Goal: Find specific page/section: Locate a particular part of the current website

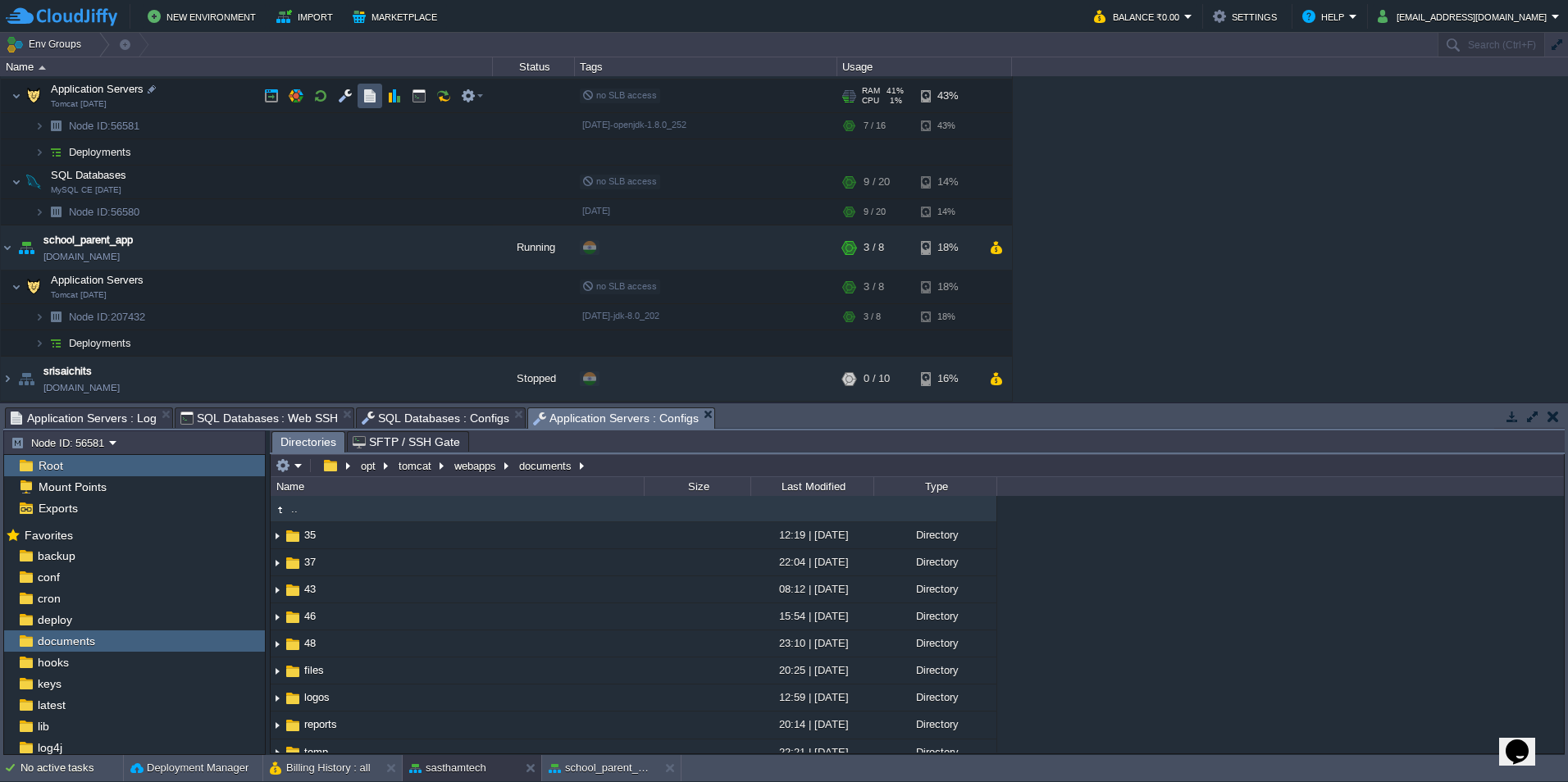
click at [369, 91] on button "button" at bounding box center [369, 96] width 14 height 14
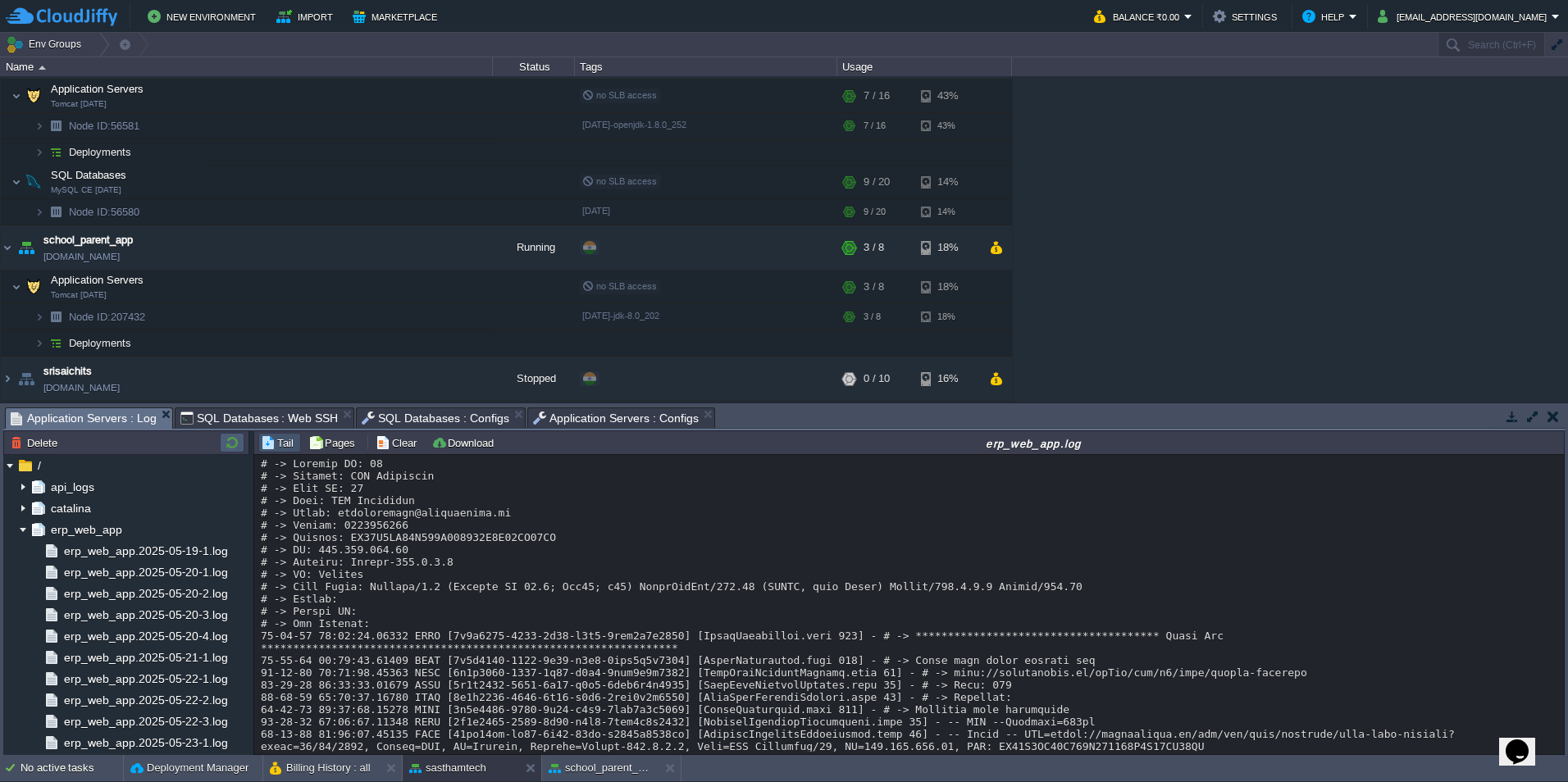
click at [238, 437] on button "button" at bounding box center [231, 443] width 20 height 14
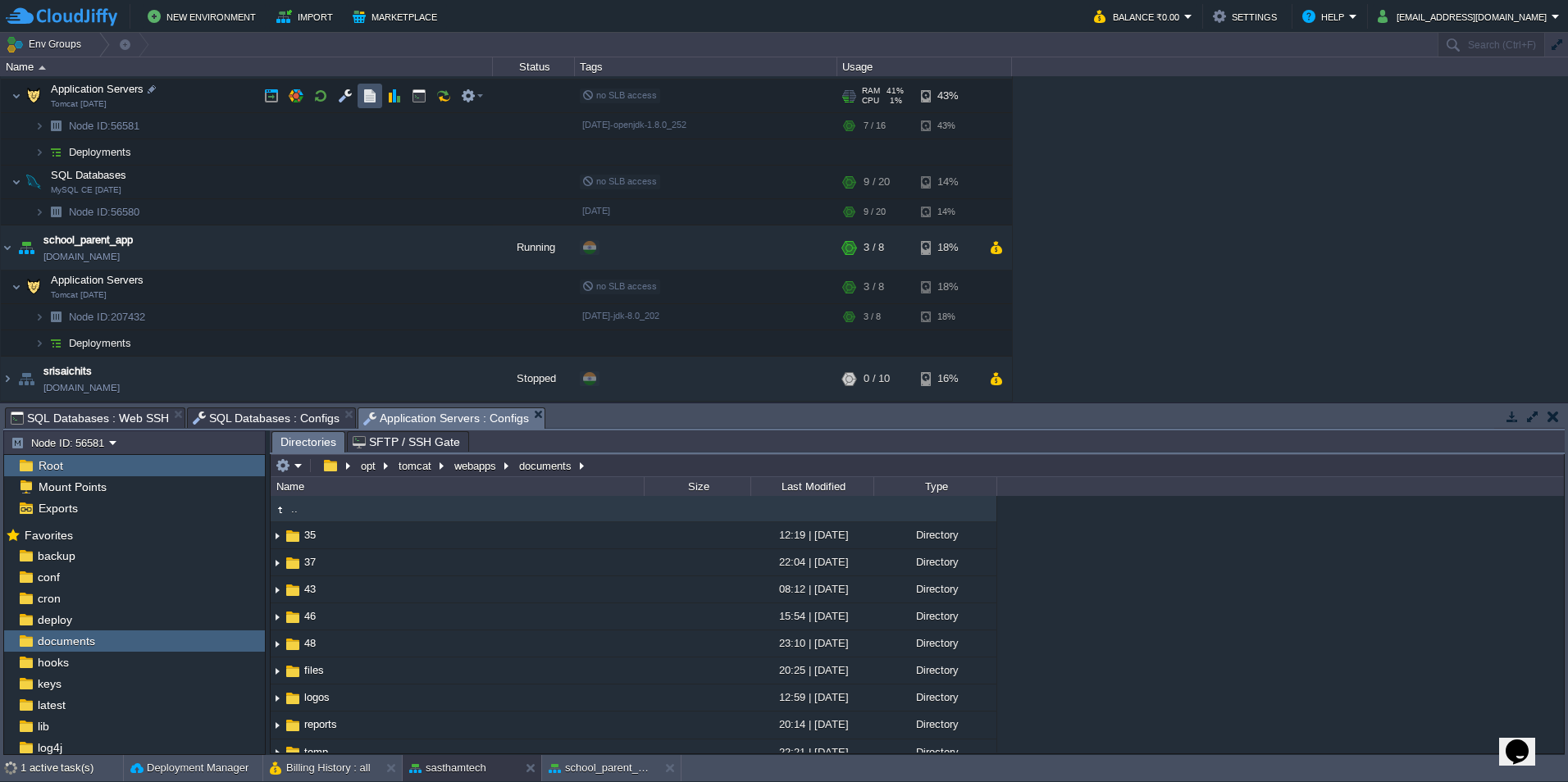
click at [369, 94] on button "button" at bounding box center [369, 96] width 14 height 14
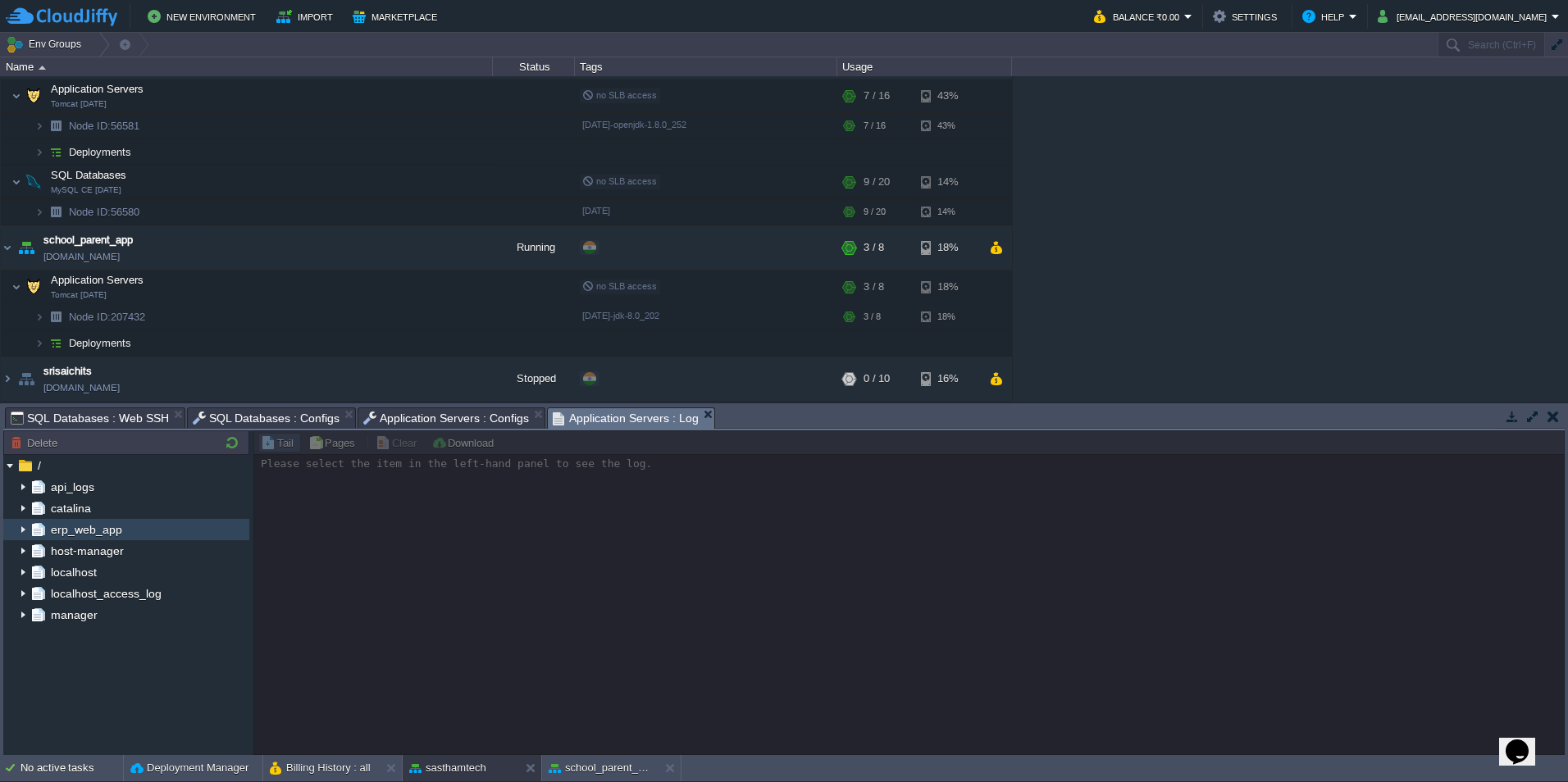
click at [26, 532] on img at bounding box center [23, 530] width 13 height 21
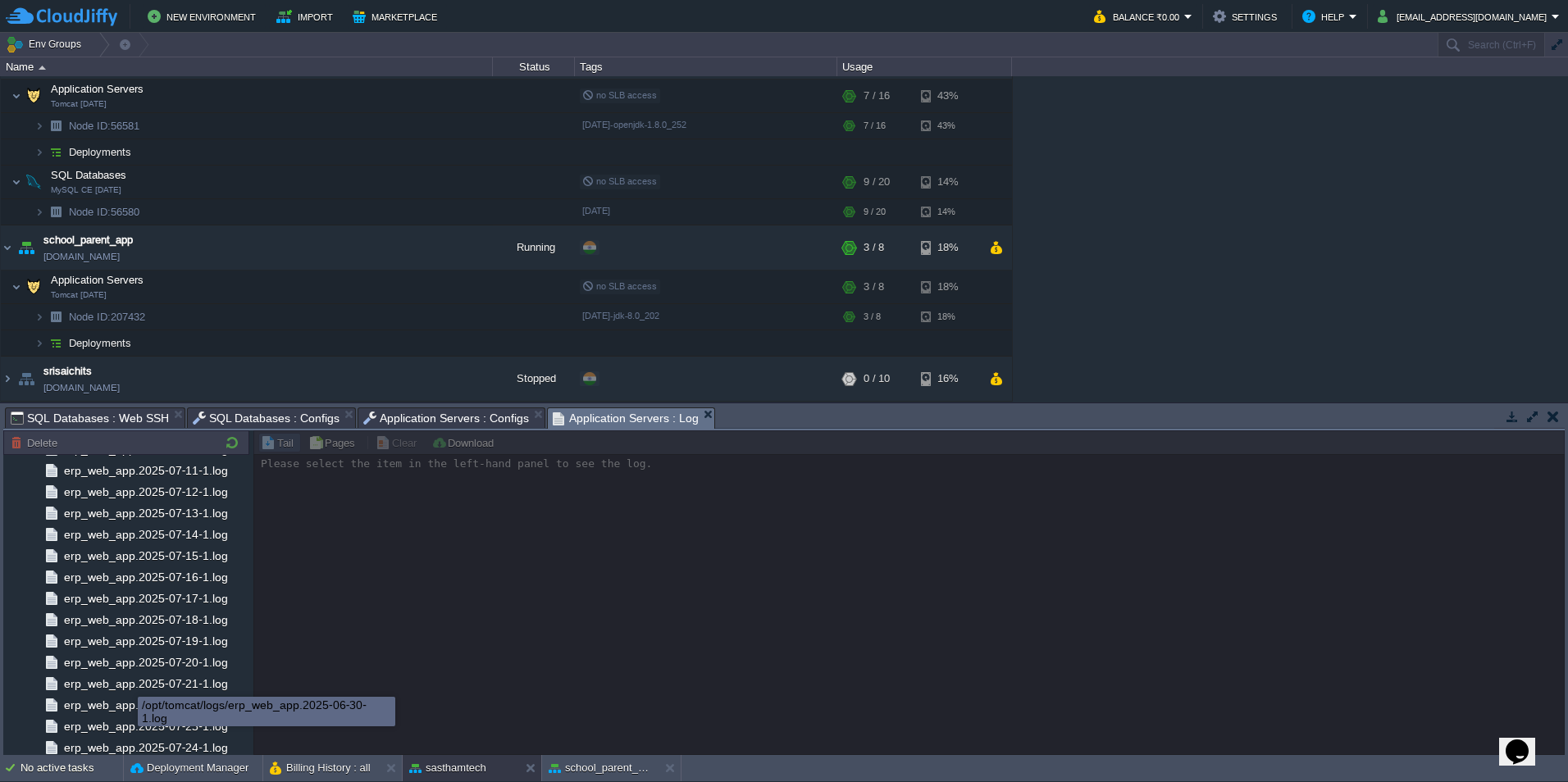
scroll to position [2296, 0]
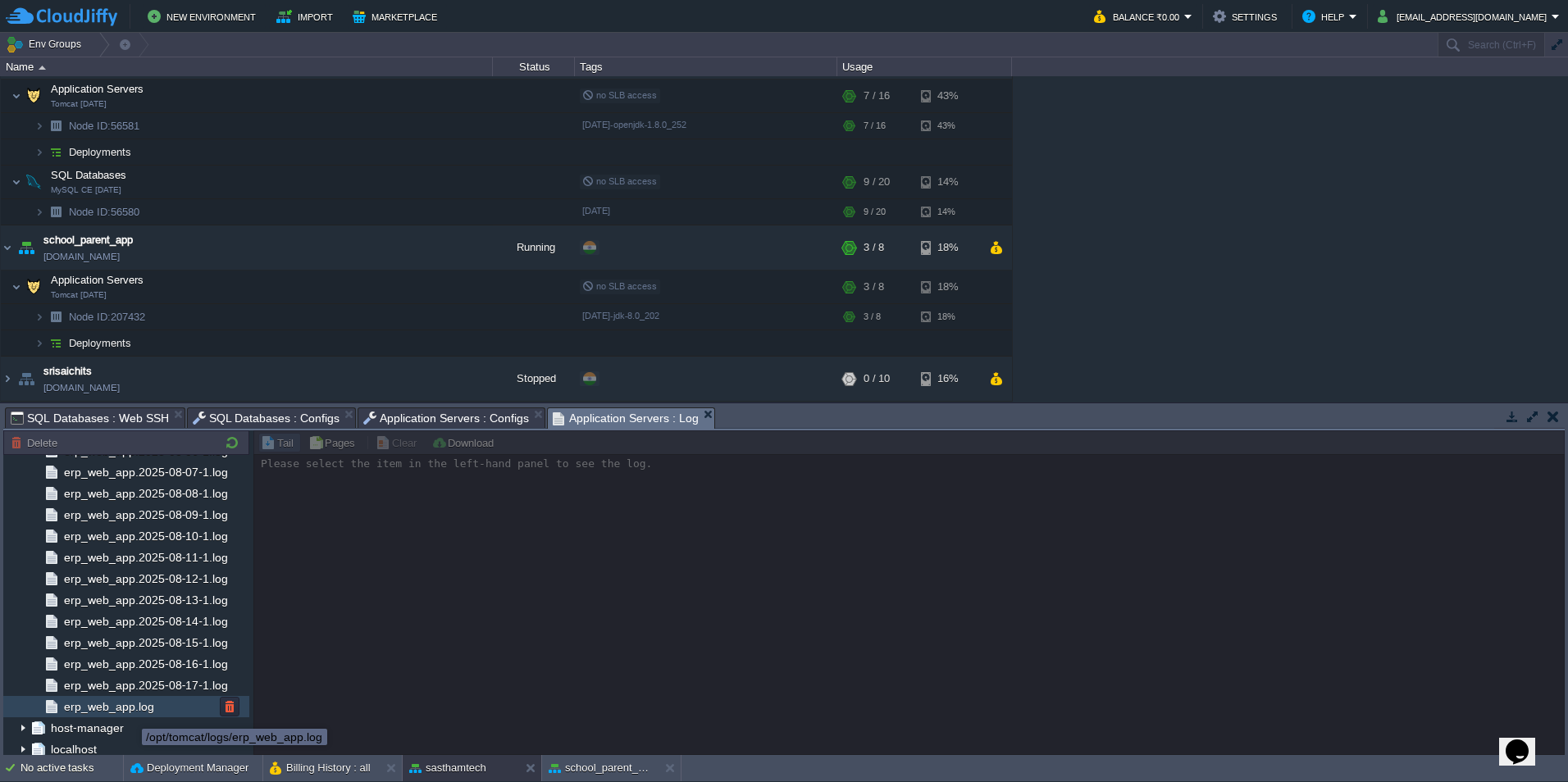
click at [130, 713] on span "erp_web_app.log" at bounding box center [108, 706] width 96 height 14
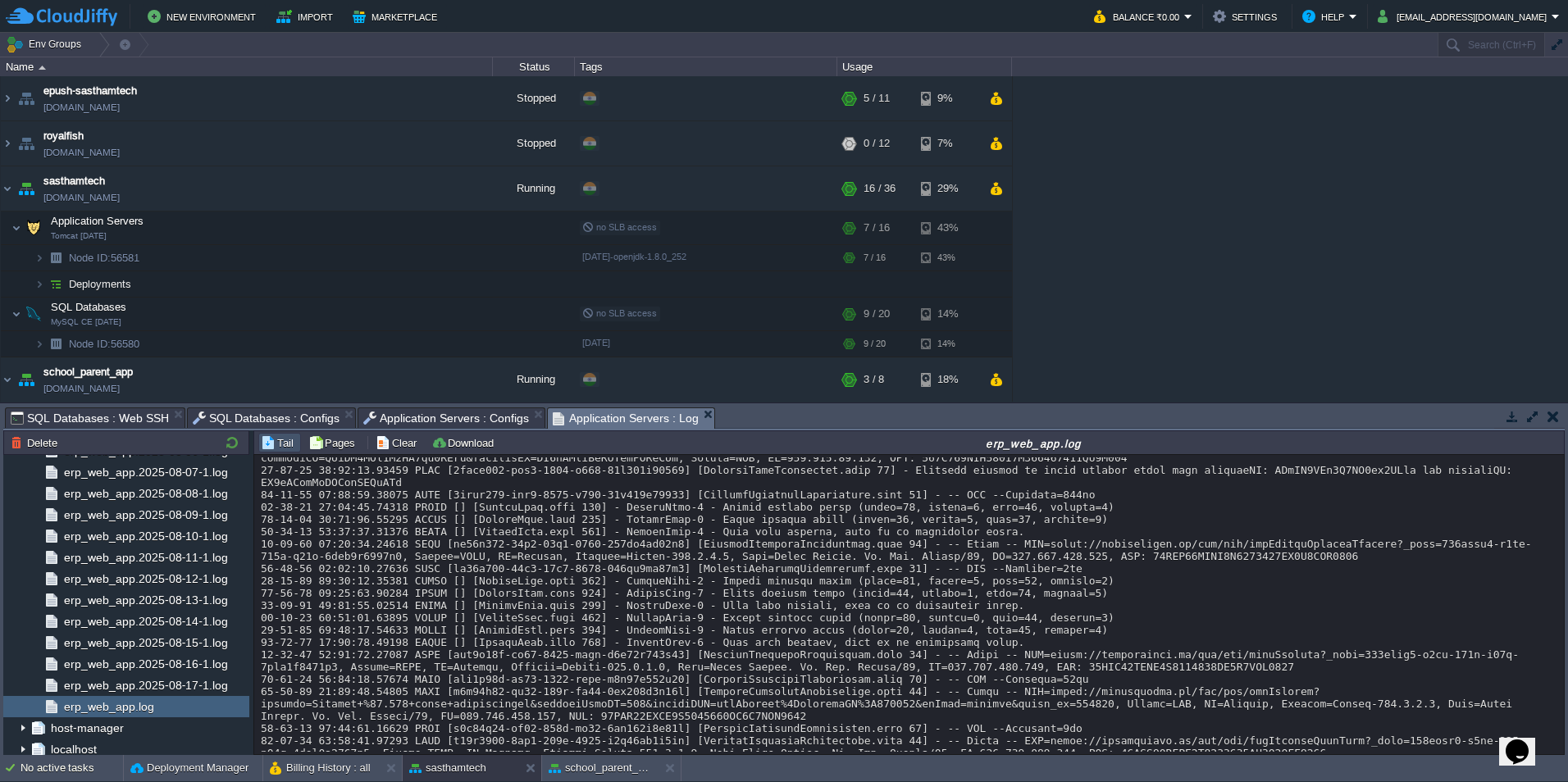
scroll to position [22684, 0]
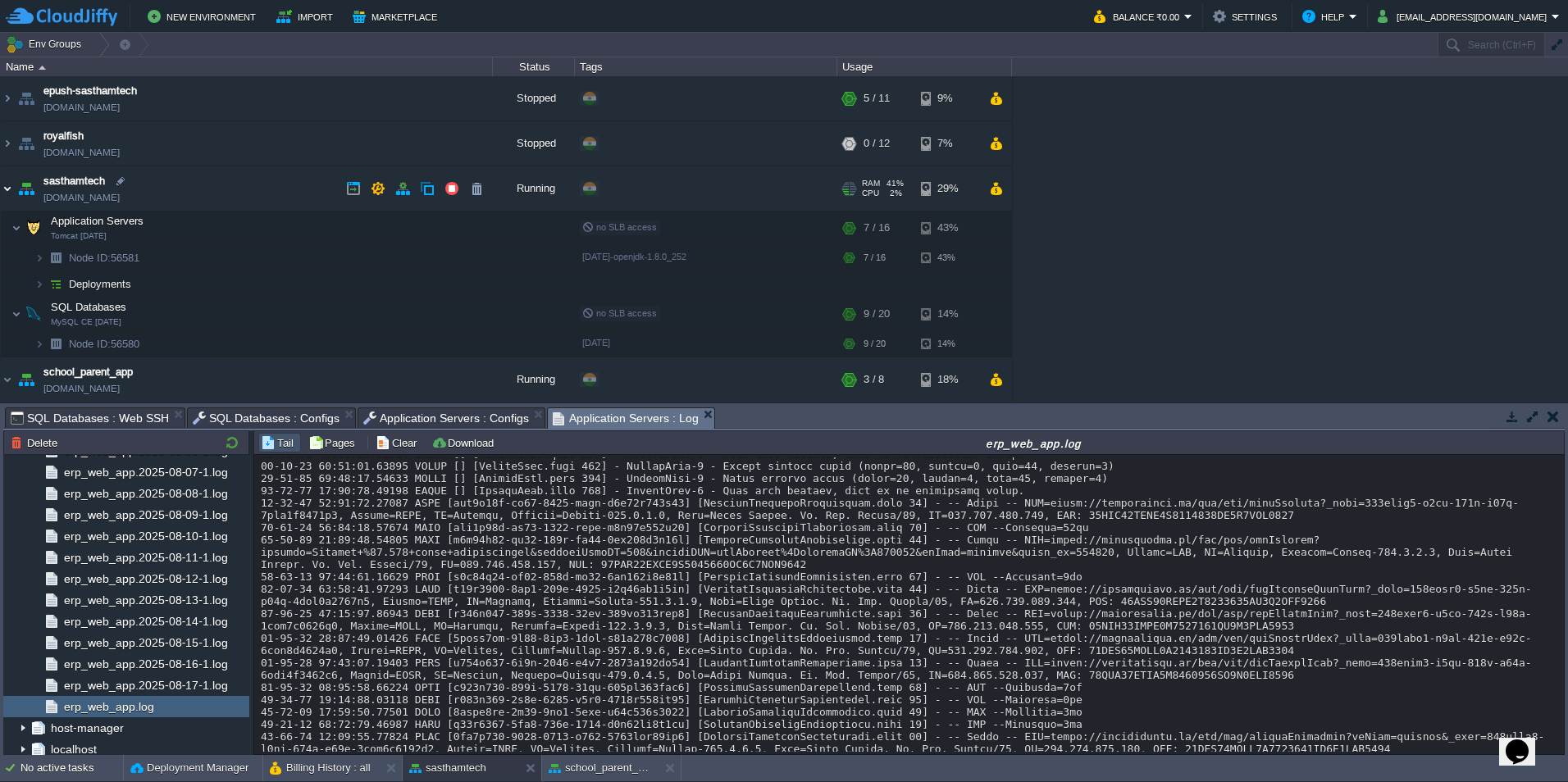
click at [9, 190] on img at bounding box center [8, 188] width 13 height 44
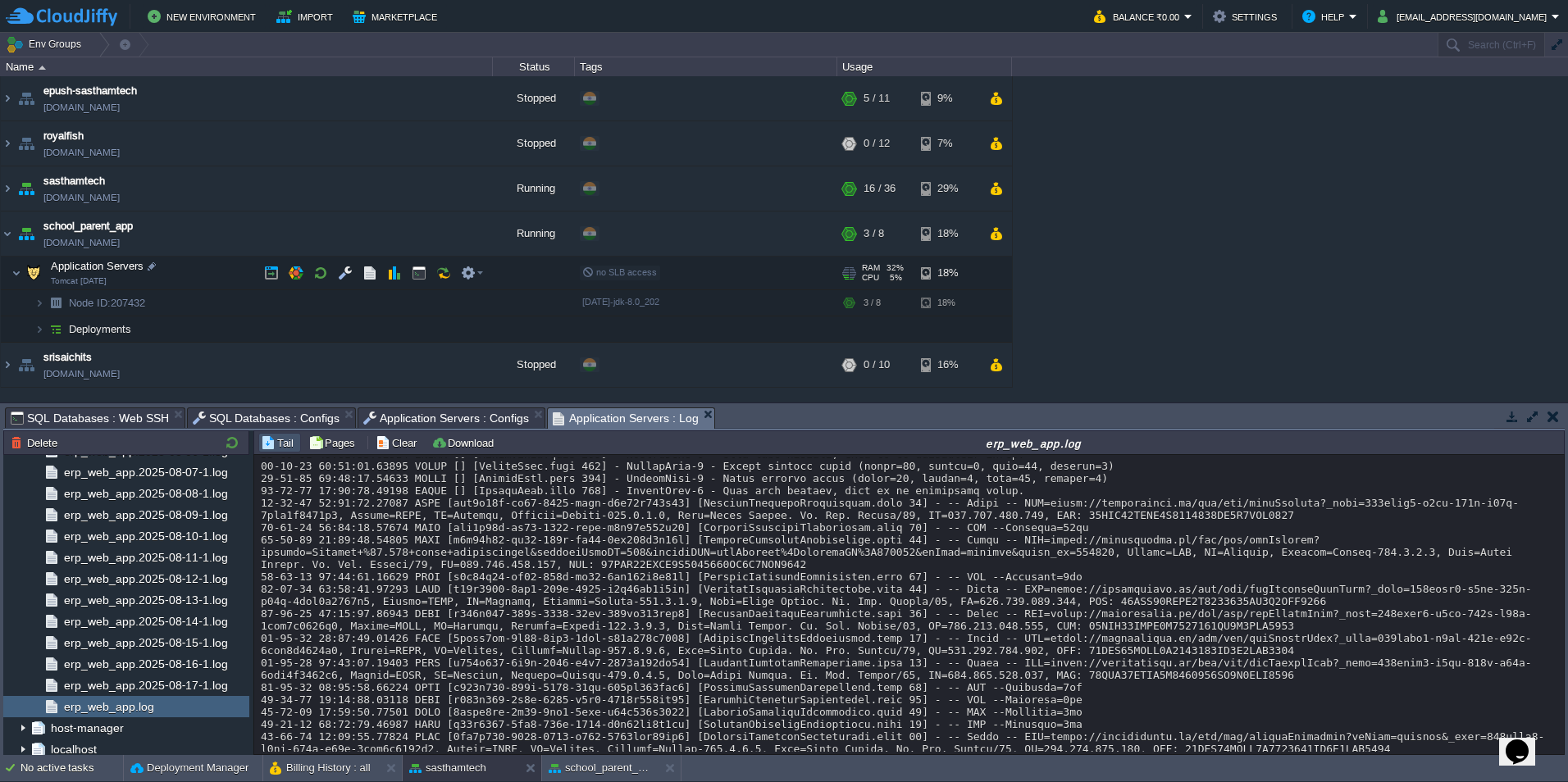
scroll to position [22720, 0]
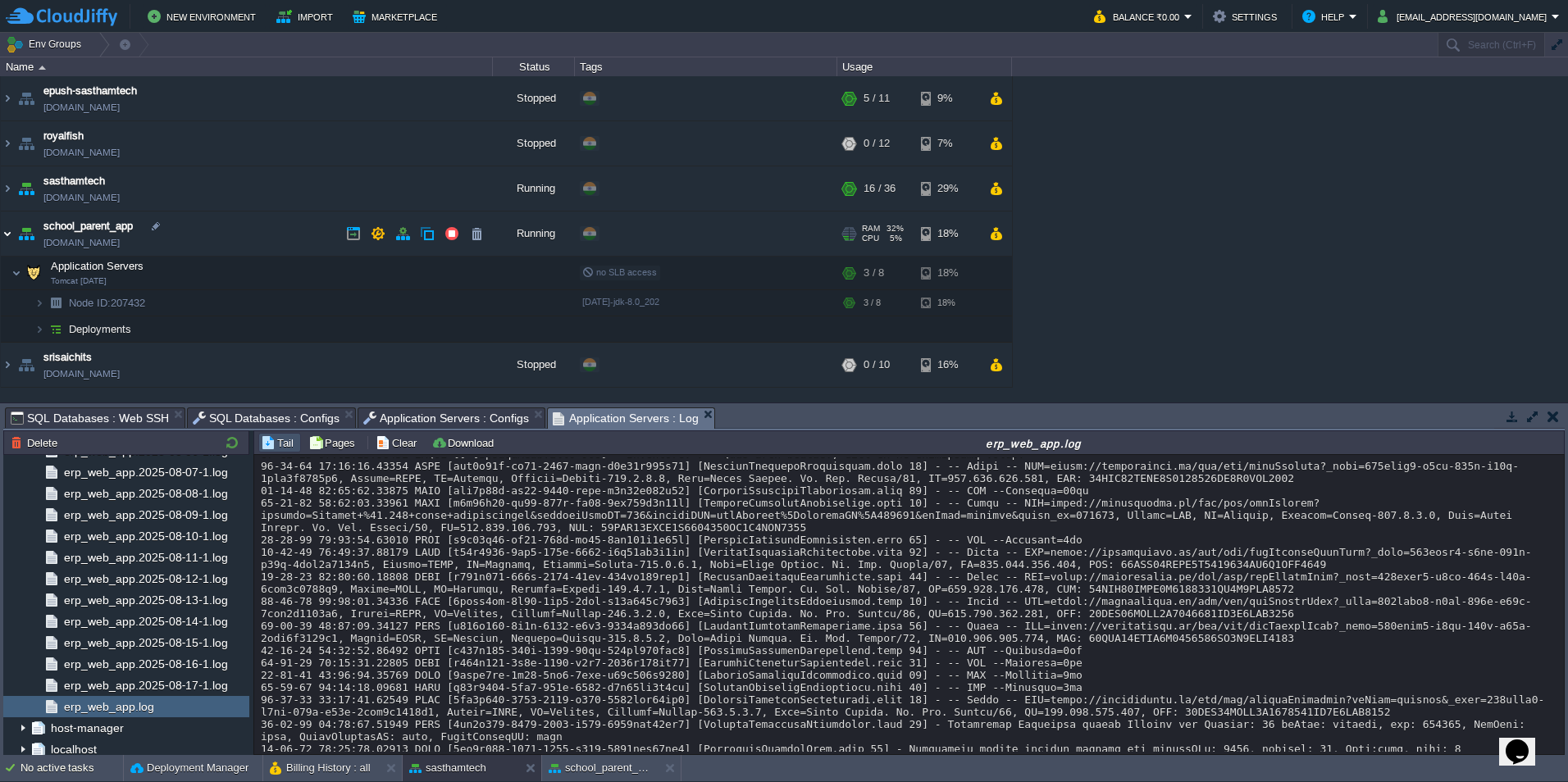
click at [9, 235] on img at bounding box center [8, 233] width 13 height 44
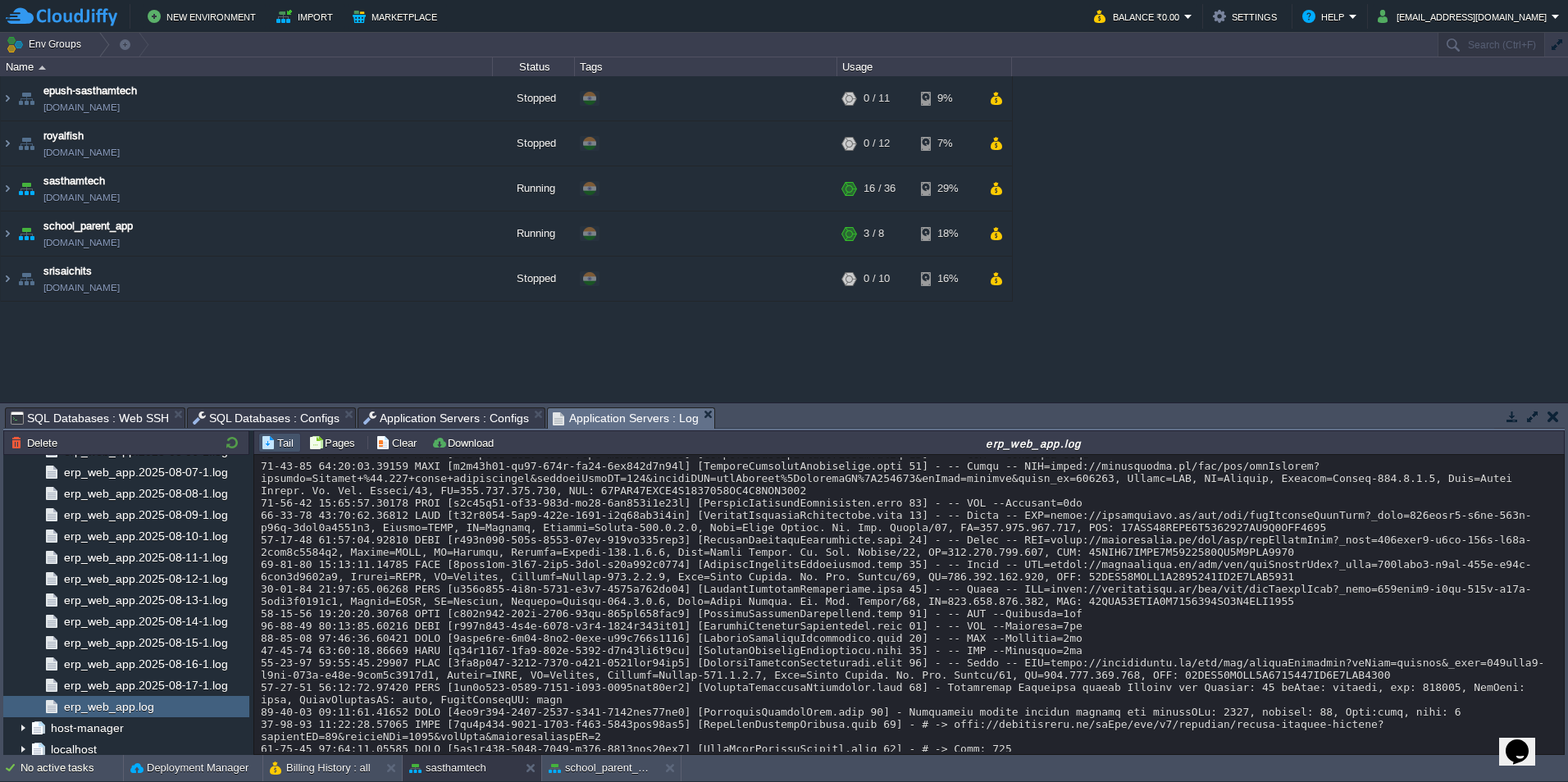
scroll to position [23089, 0]
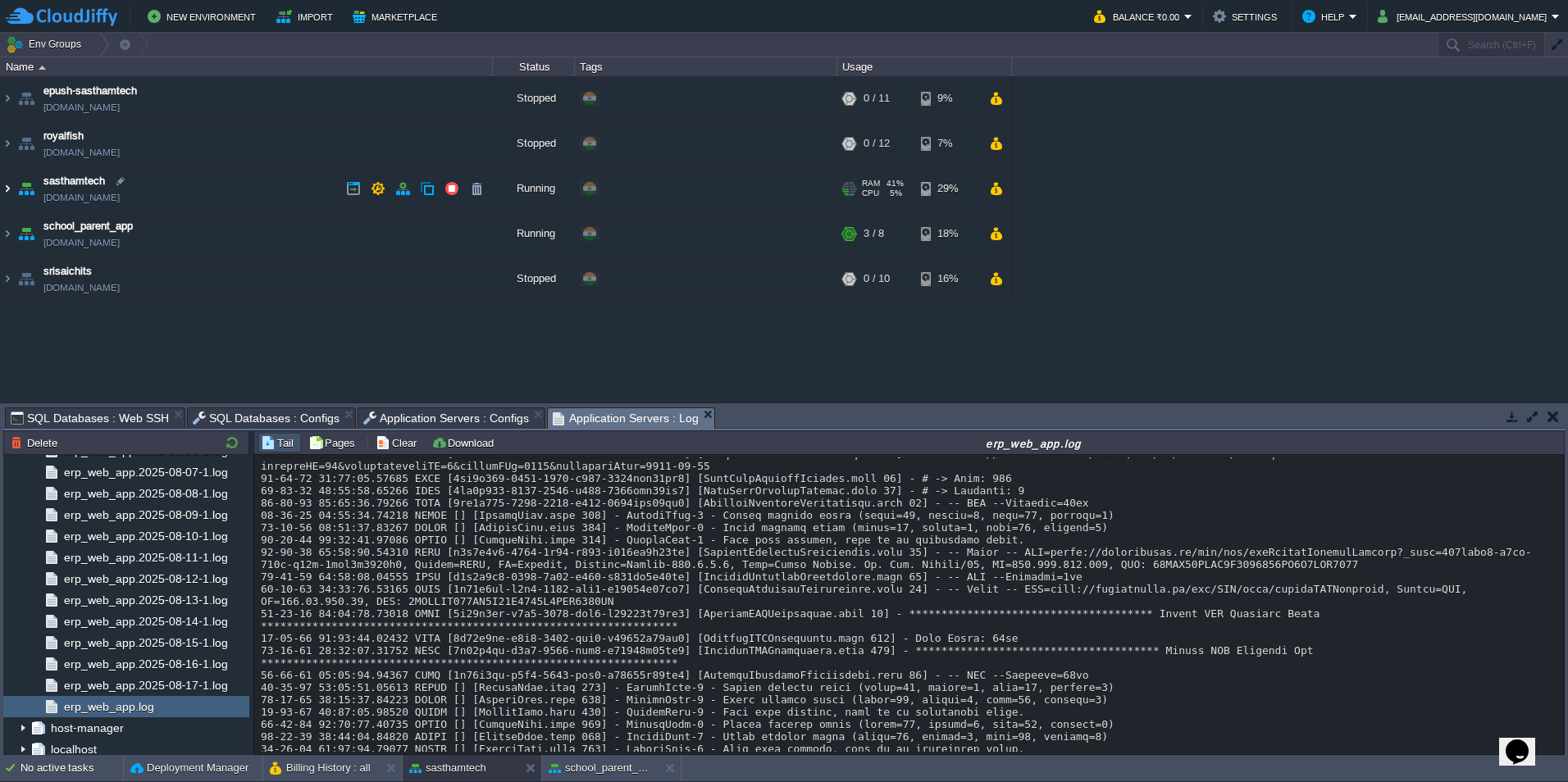
click at [8, 186] on img at bounding box center [8, 188] width 13 height 44
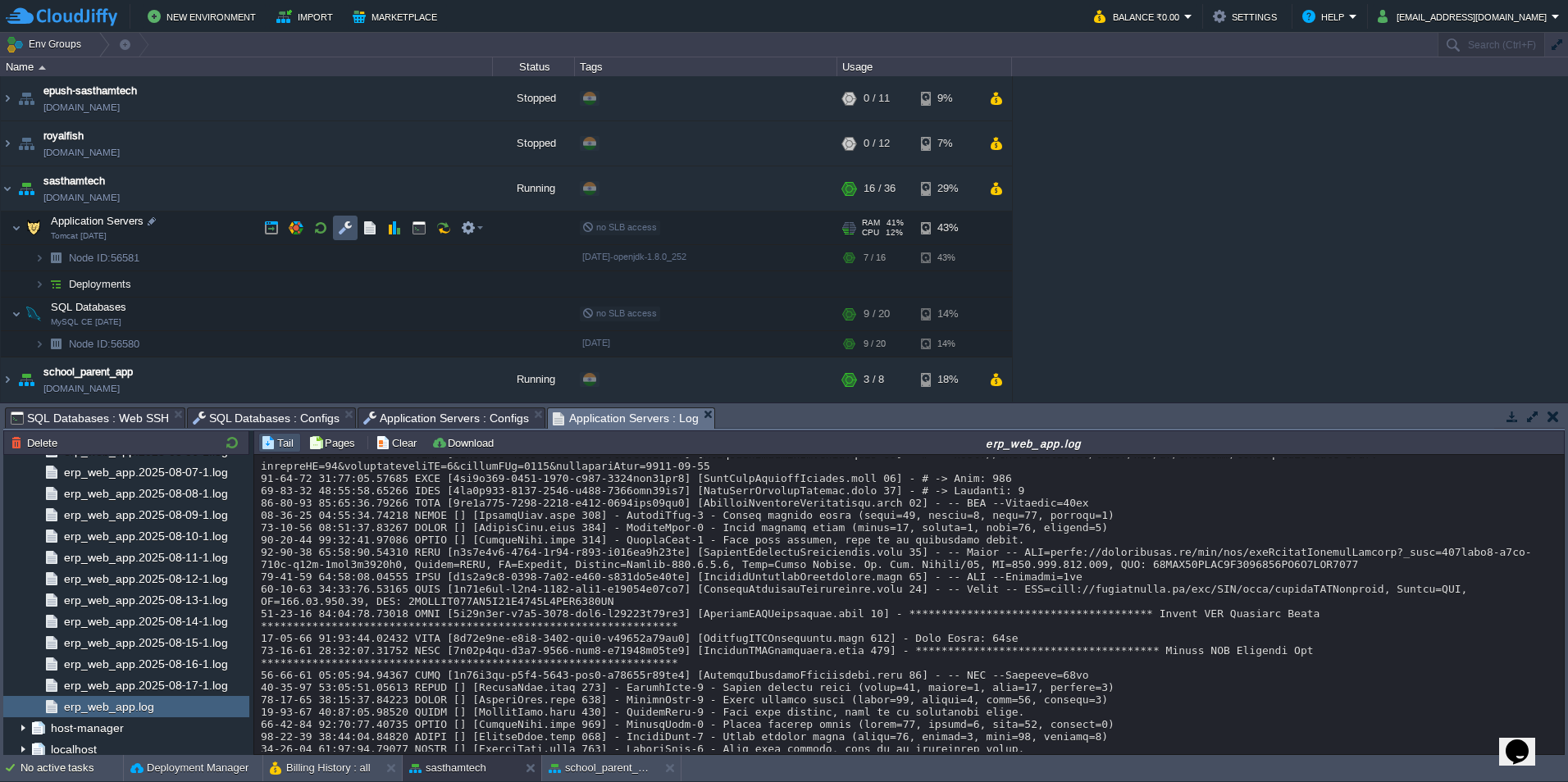
click at [347, 230] on button "button" at bounding box center [344, 228] width 14 height 14
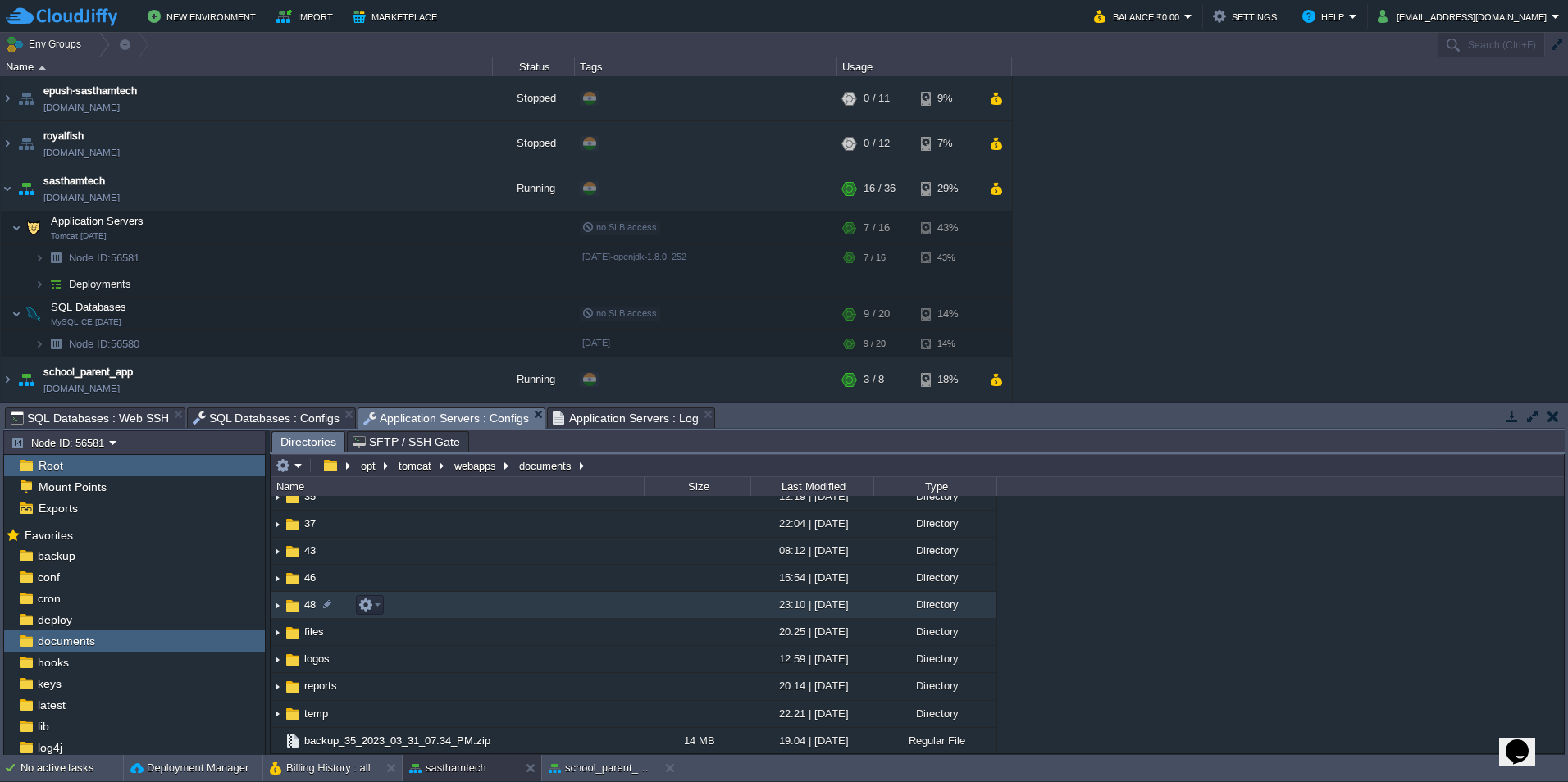
scroll to position [0, 0]
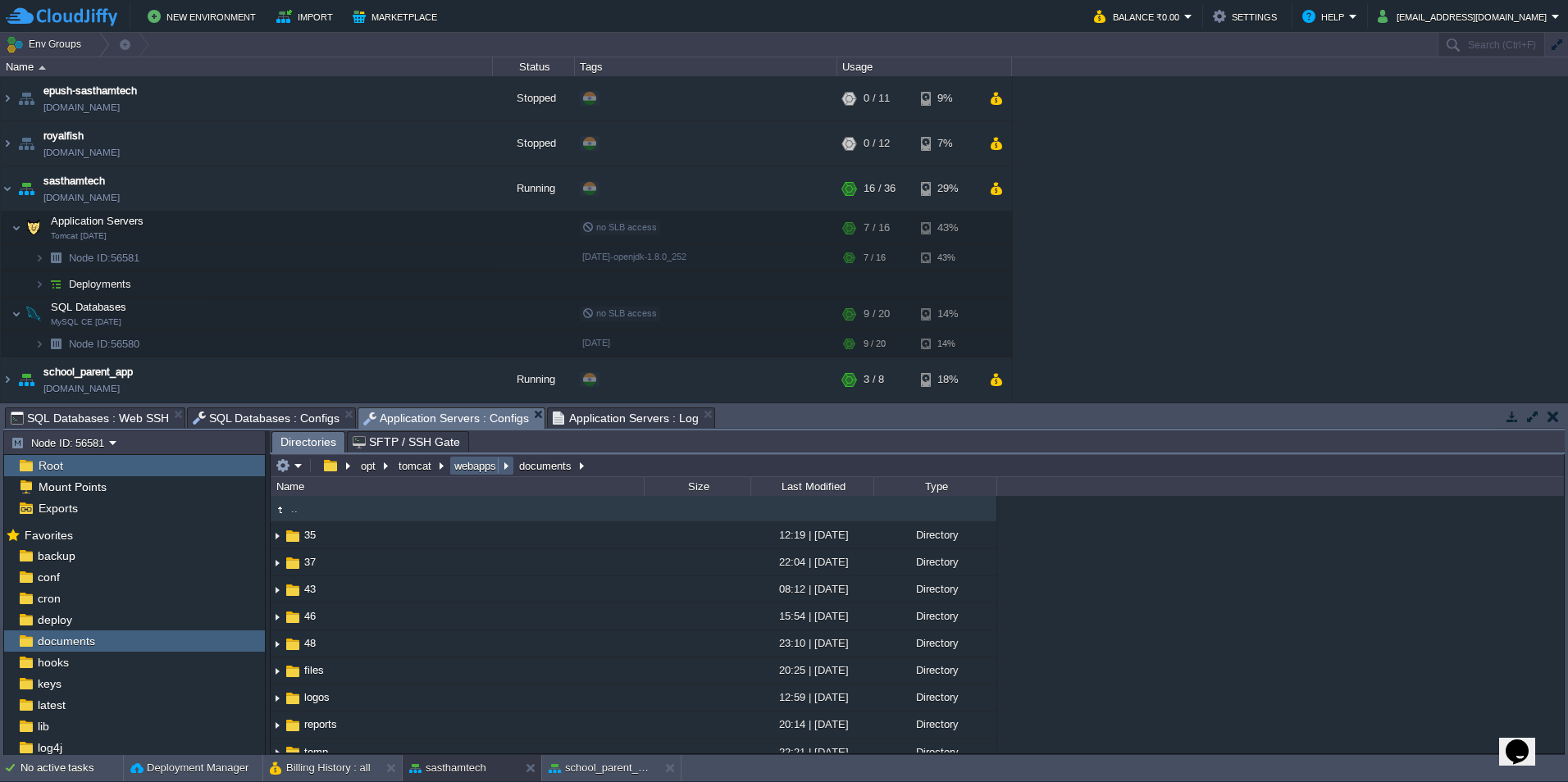
click at [475, 466] on button "webapps" at bounding box center [476, 466] width 49 height 14
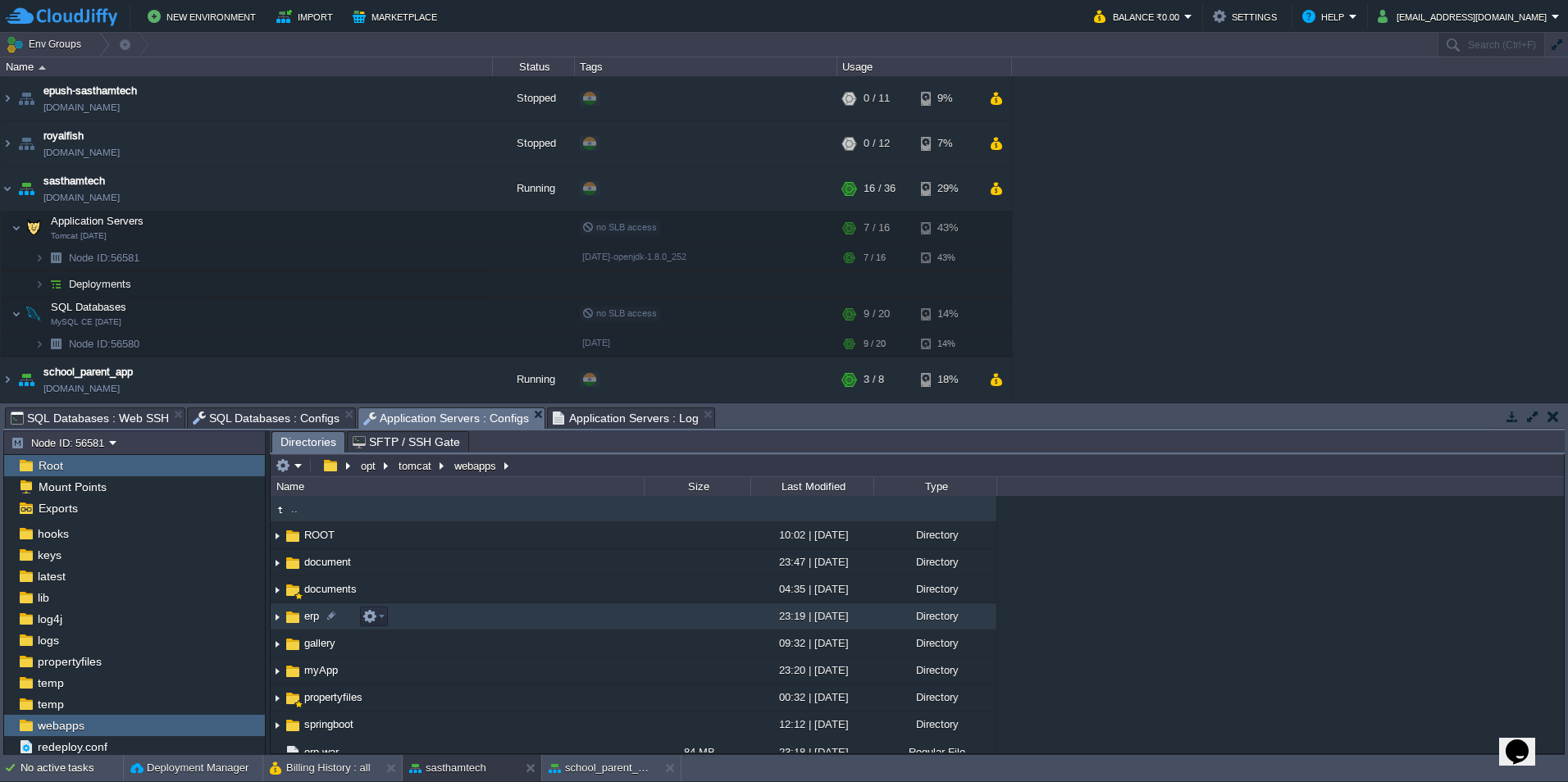
click at [438, 627] on td "erp" at bounding box center [457, 617] width 373 height 27
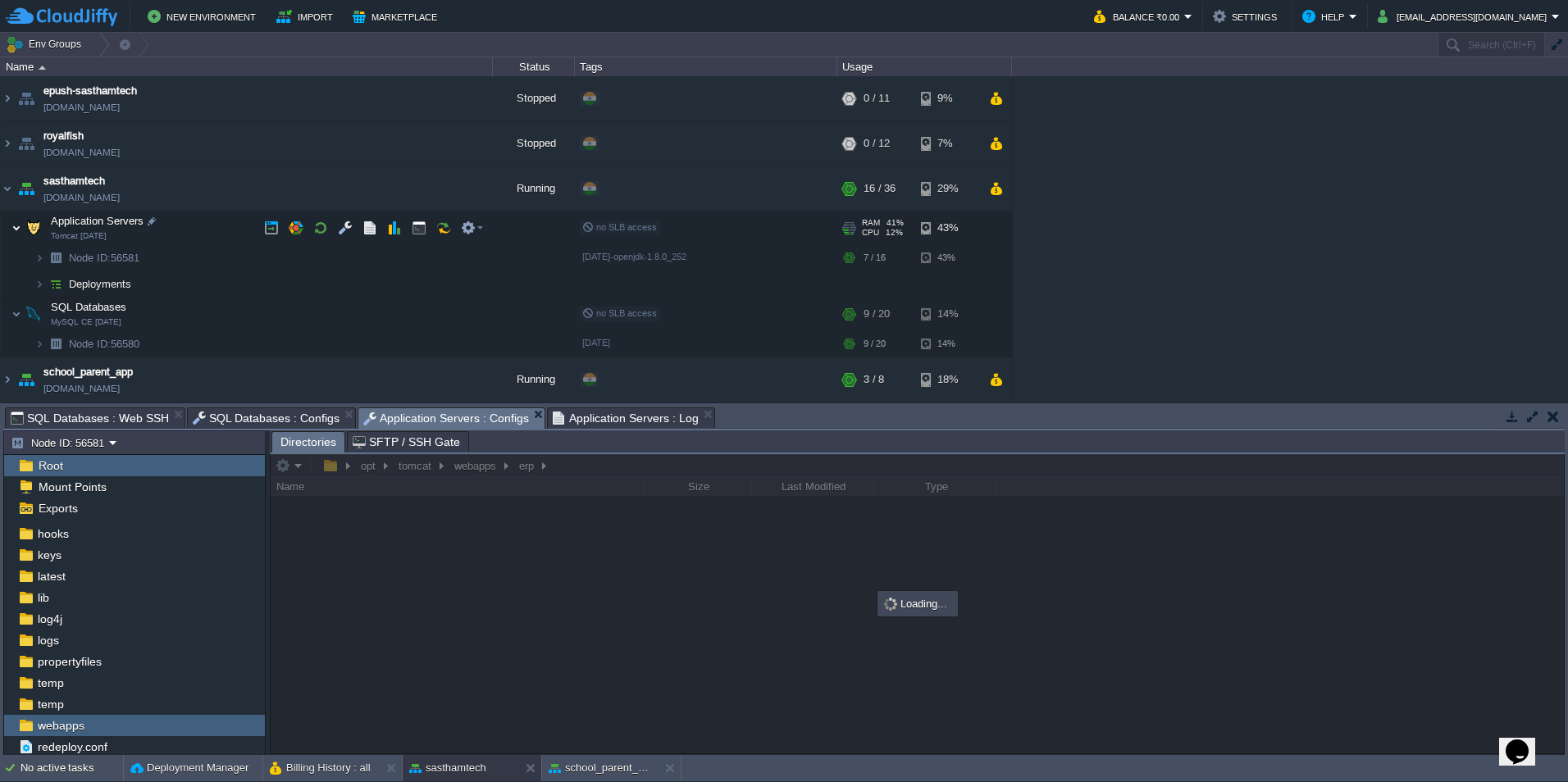
click at [14, 229] on img at bounding box center [16, 228] width 10 height 33
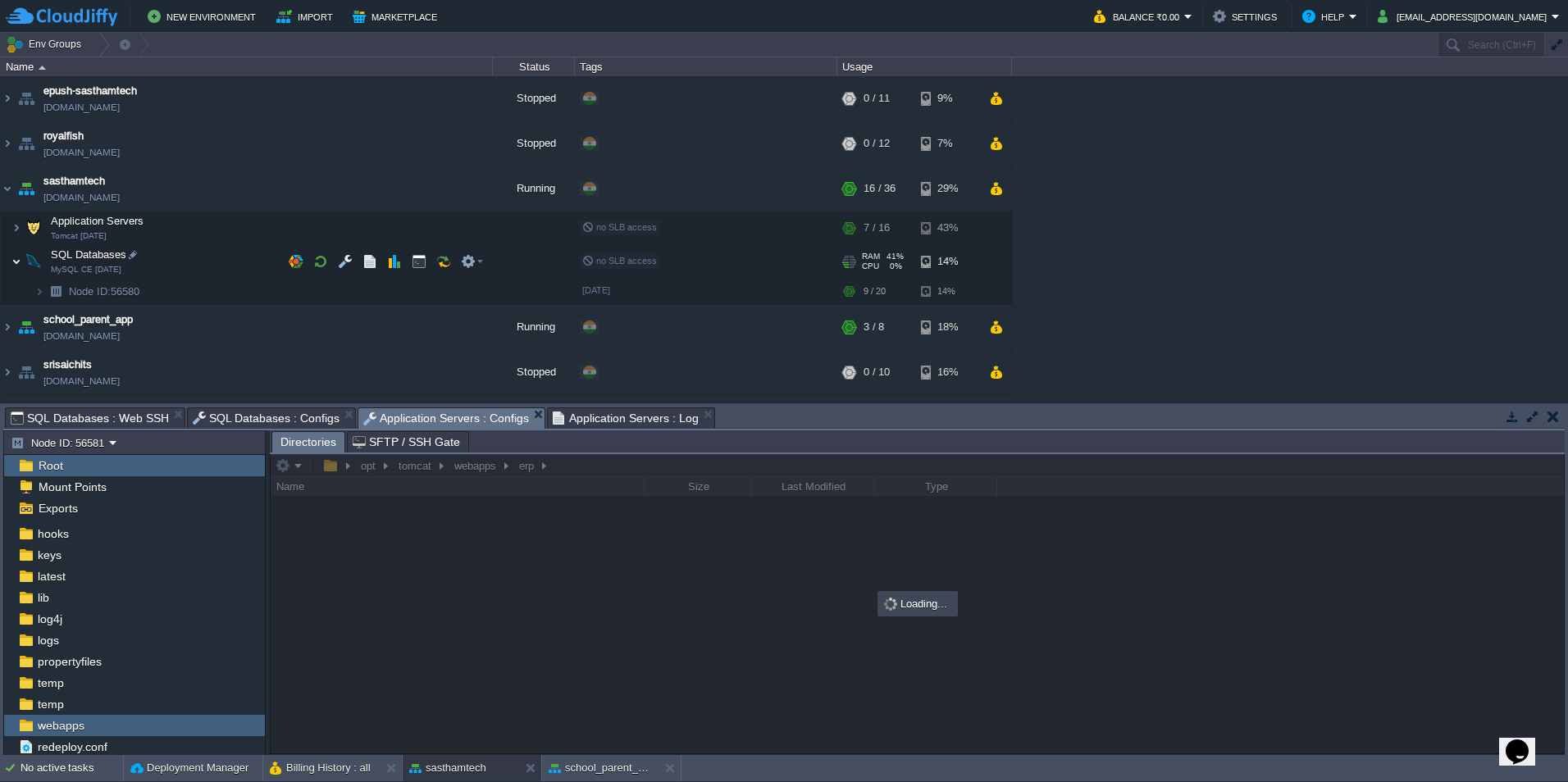
click at [16, 261] on img at bounding box center [16, 262] width 10 height 33
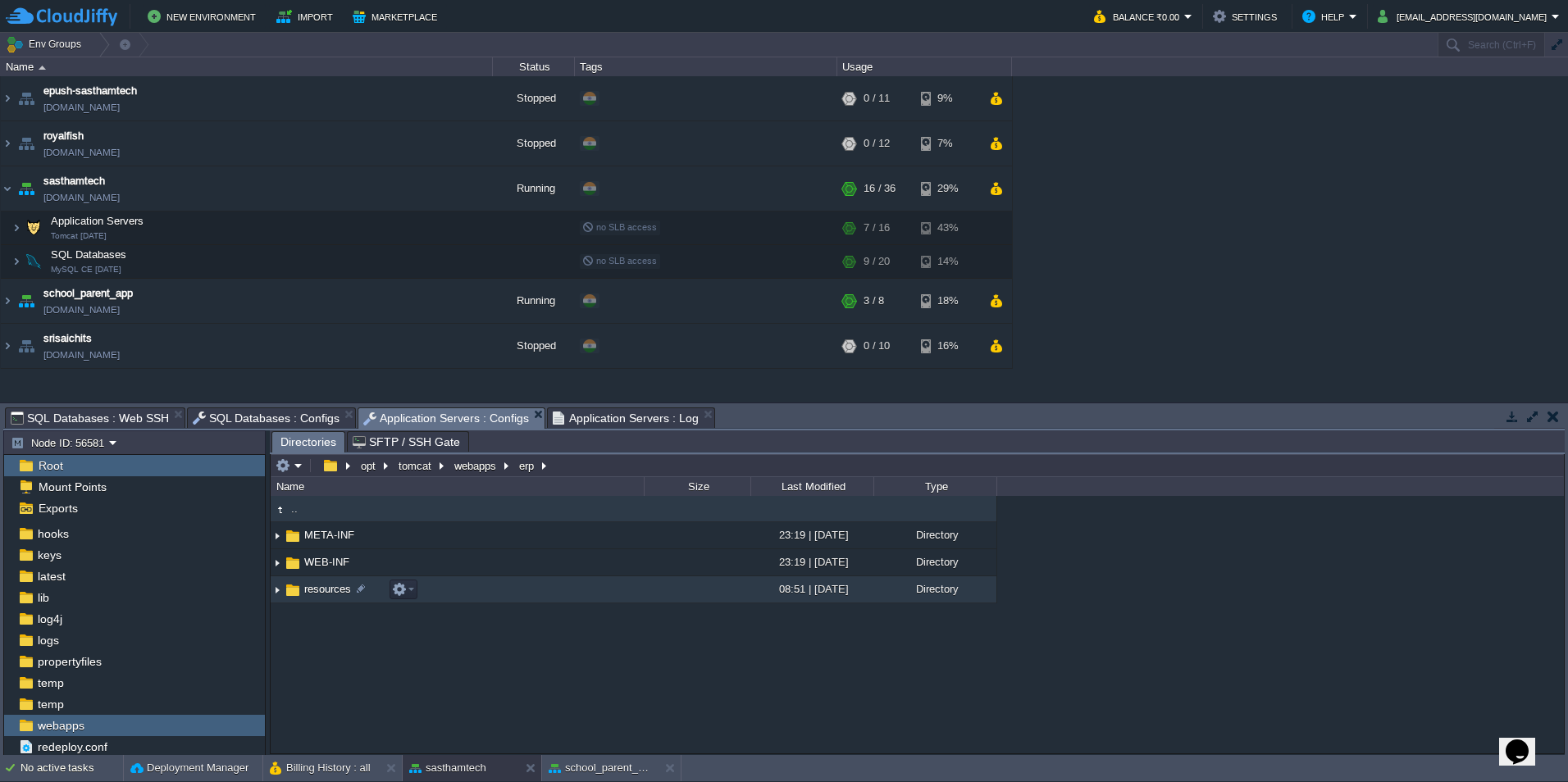
click at [492, 598] on td "resources" at bounding box center [457, 590] width 373 height 27
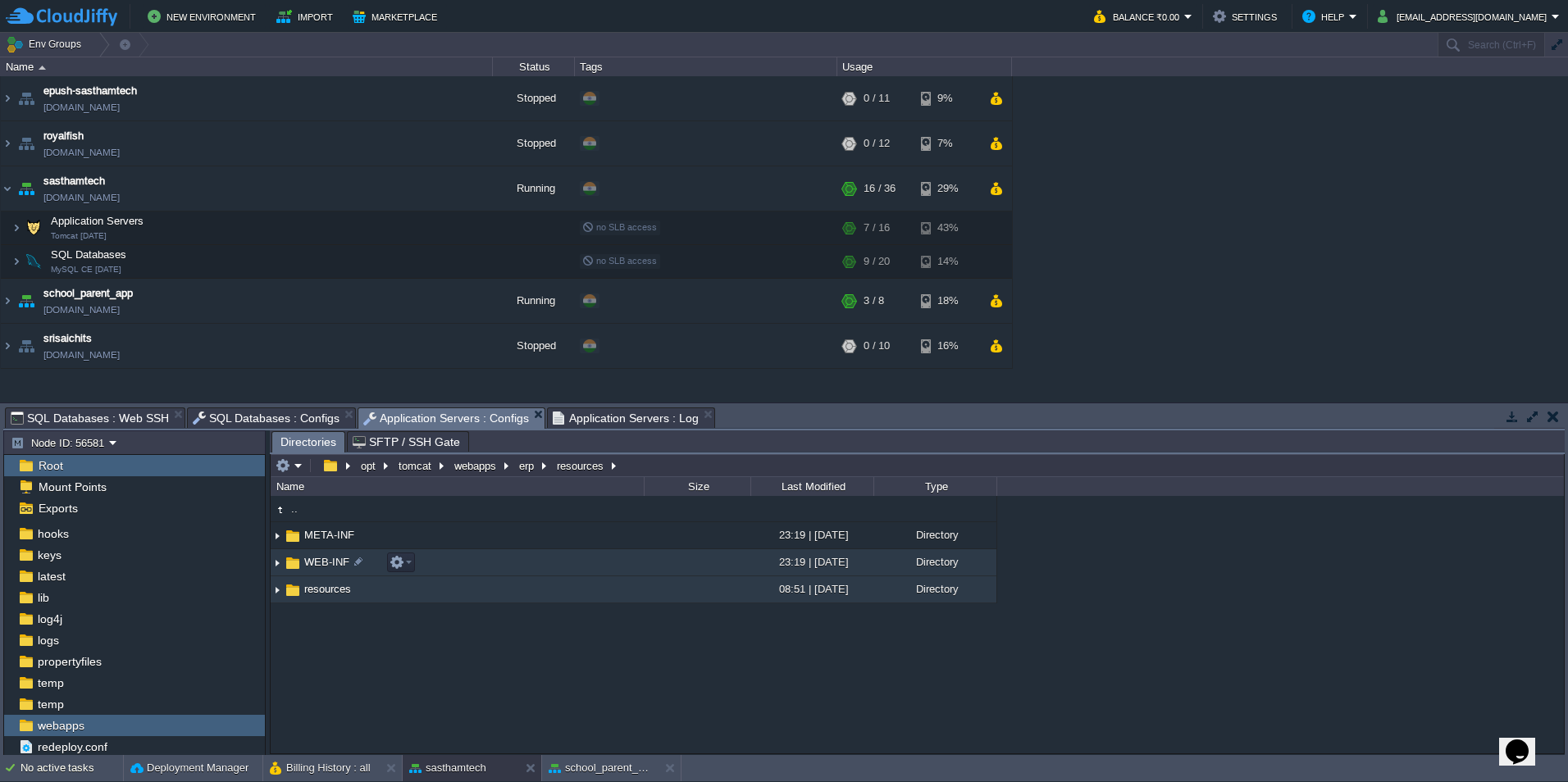
click at [486, 563] on td "WEB-INF" at bounding box center [457, 563] width 373 height 27
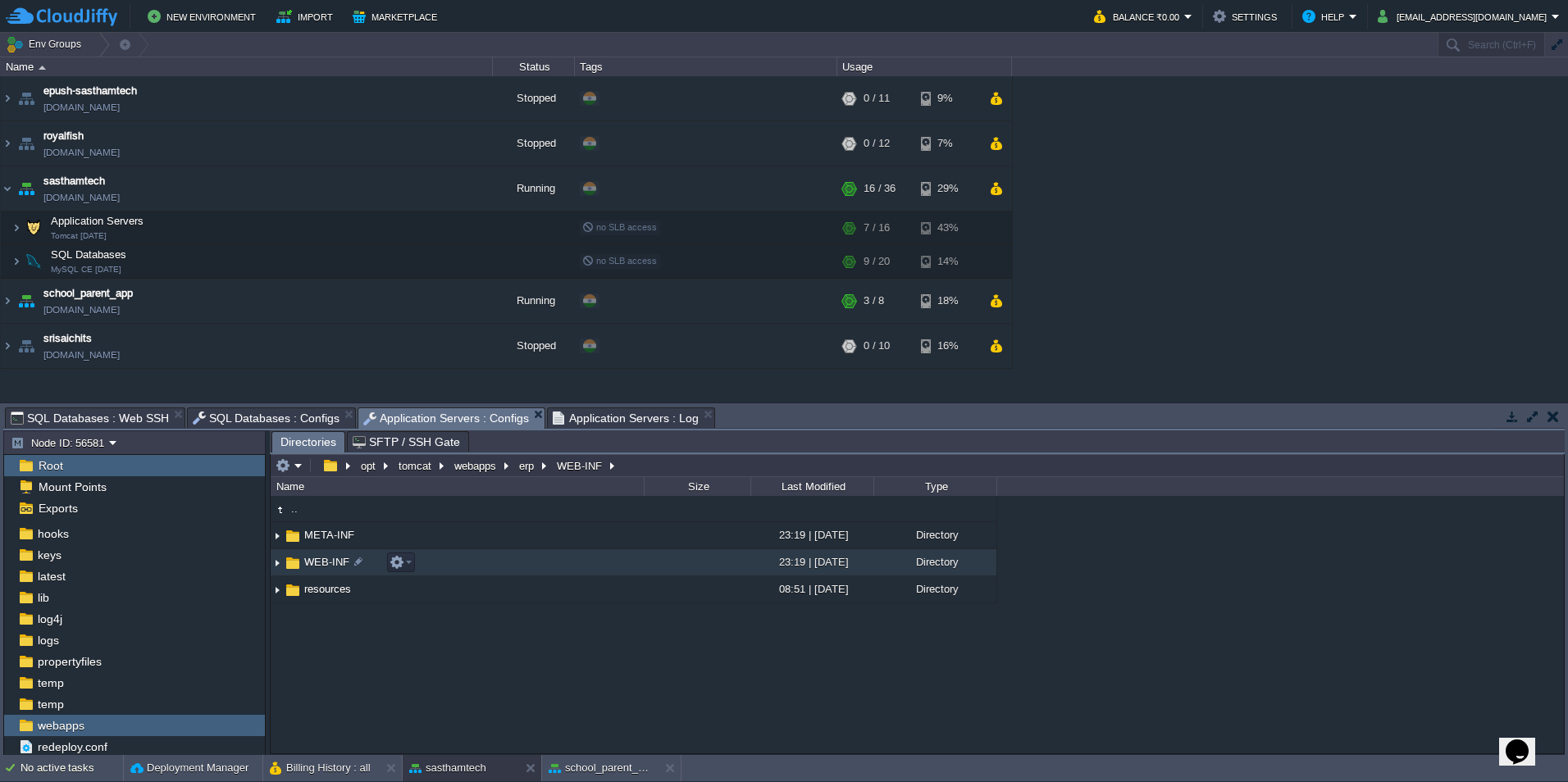
click at [486, 563] on td "WEB-INF" at bounding box center [457, 563] width 373 height 27
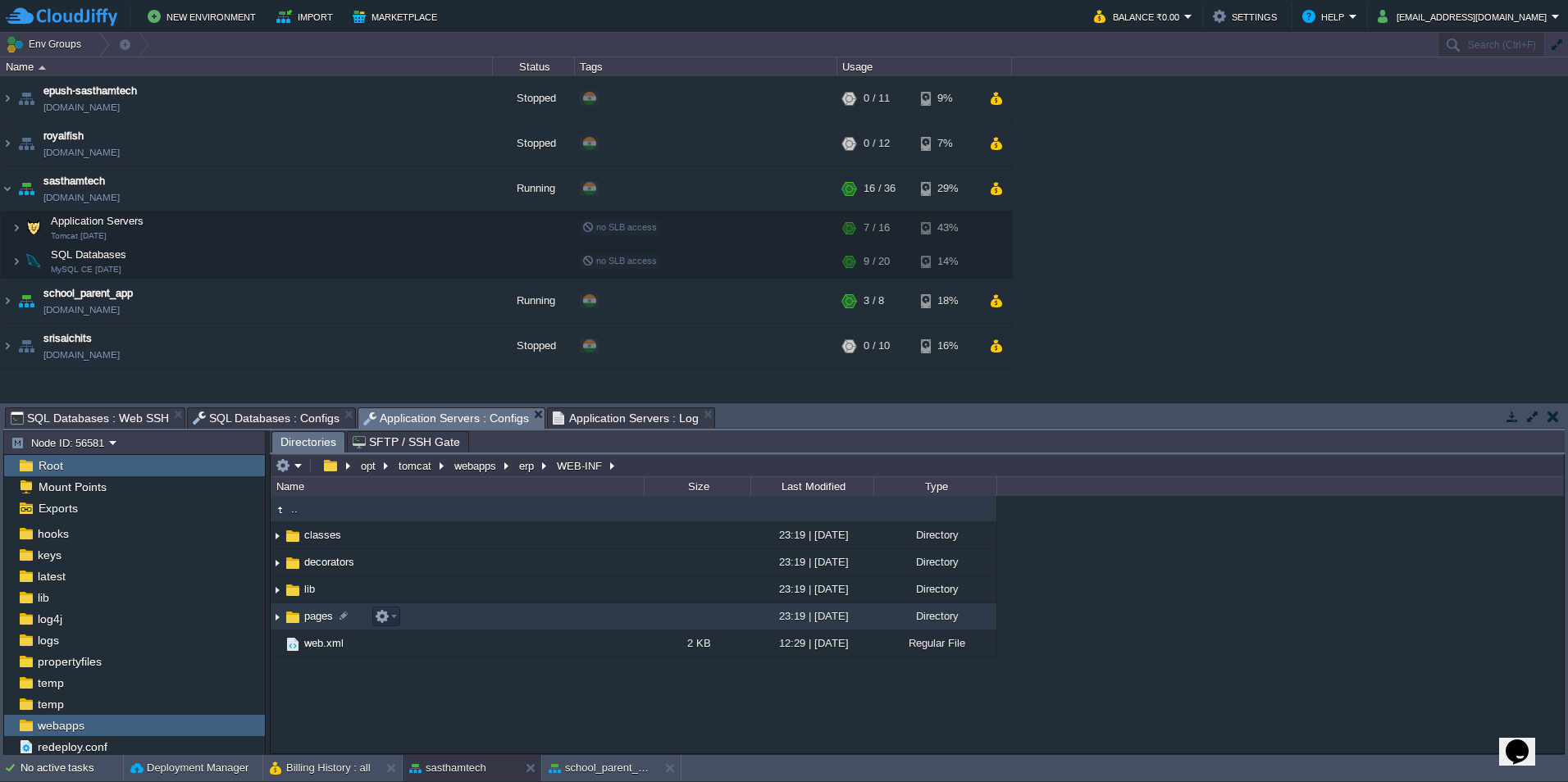
click at [540, 619] on td "pages" at bounding box center [457, 617] width 373 height 27
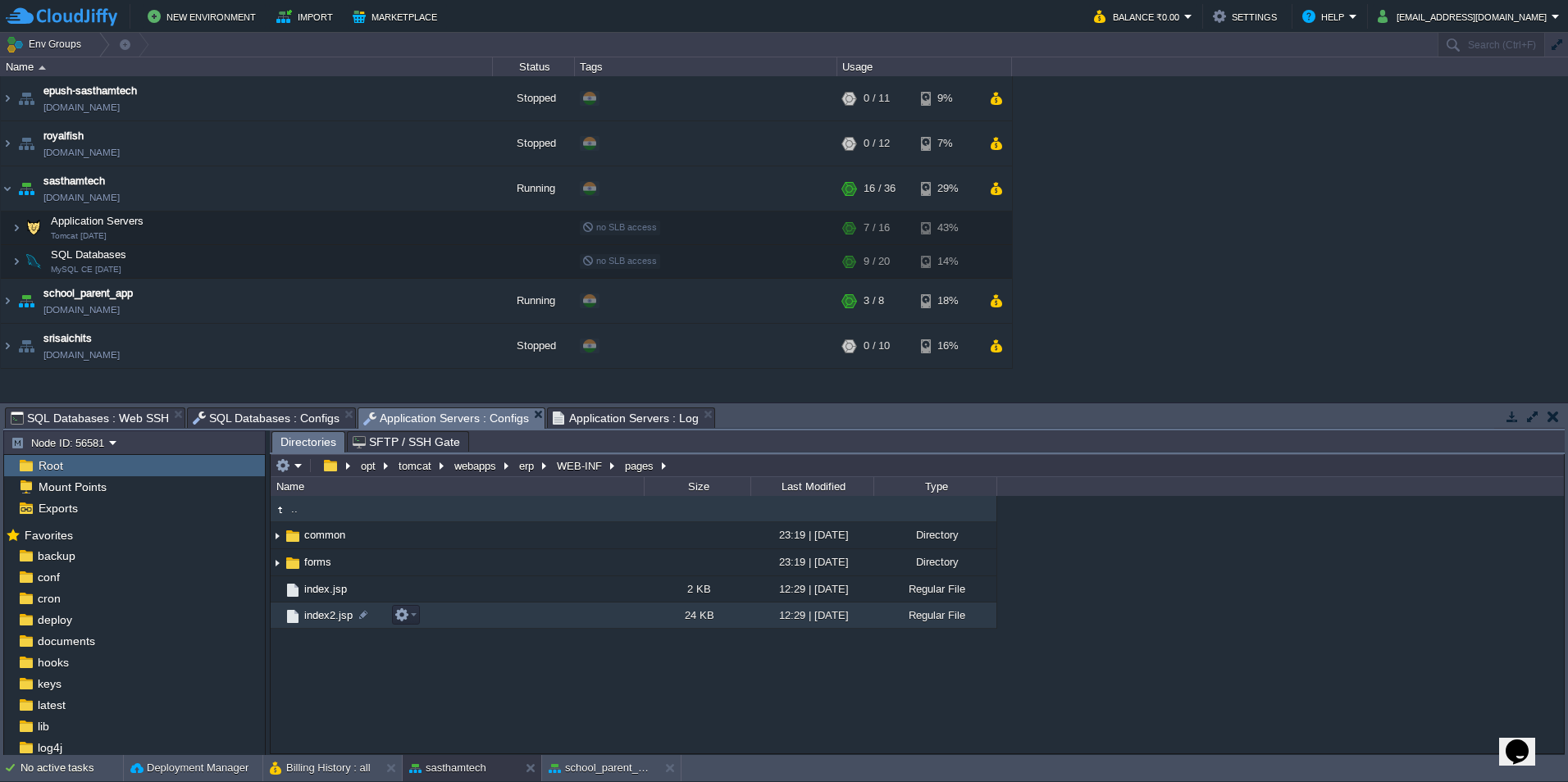
scroll to position [129, 0]
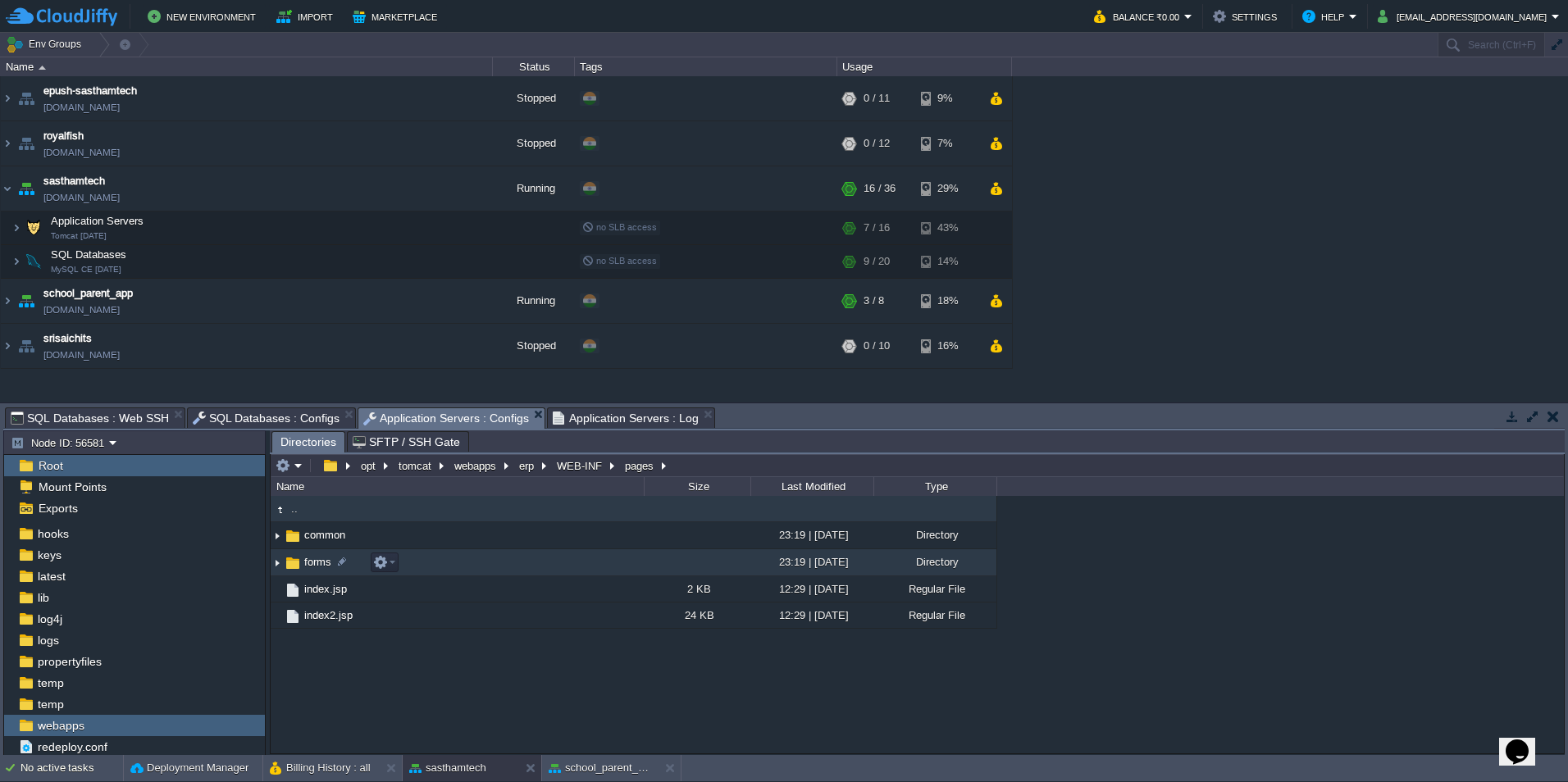
click at [502, 569] on td "forms" at bounding box center [457, 563] width 373 height 27
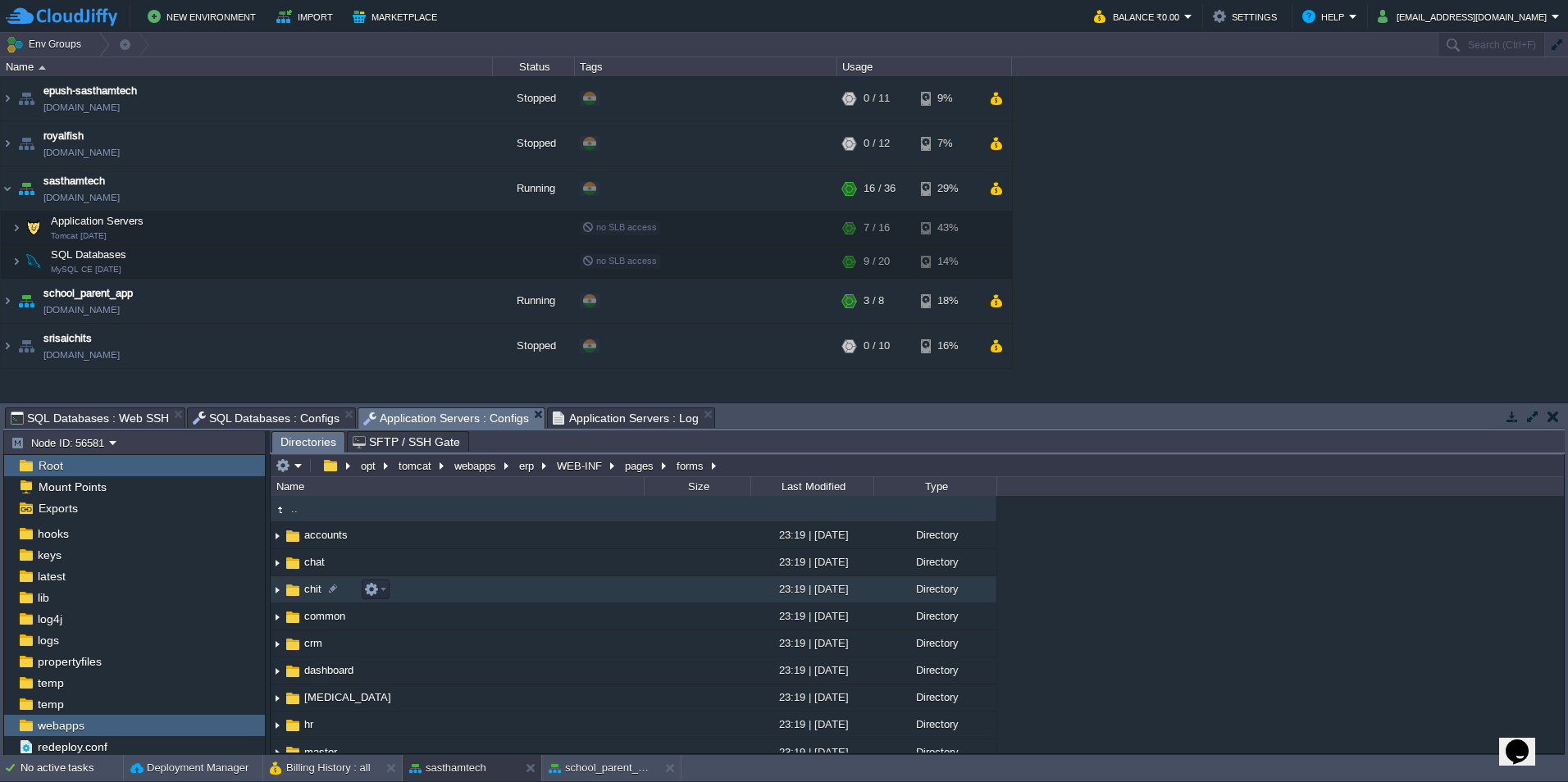
scroll to position [66, 0]
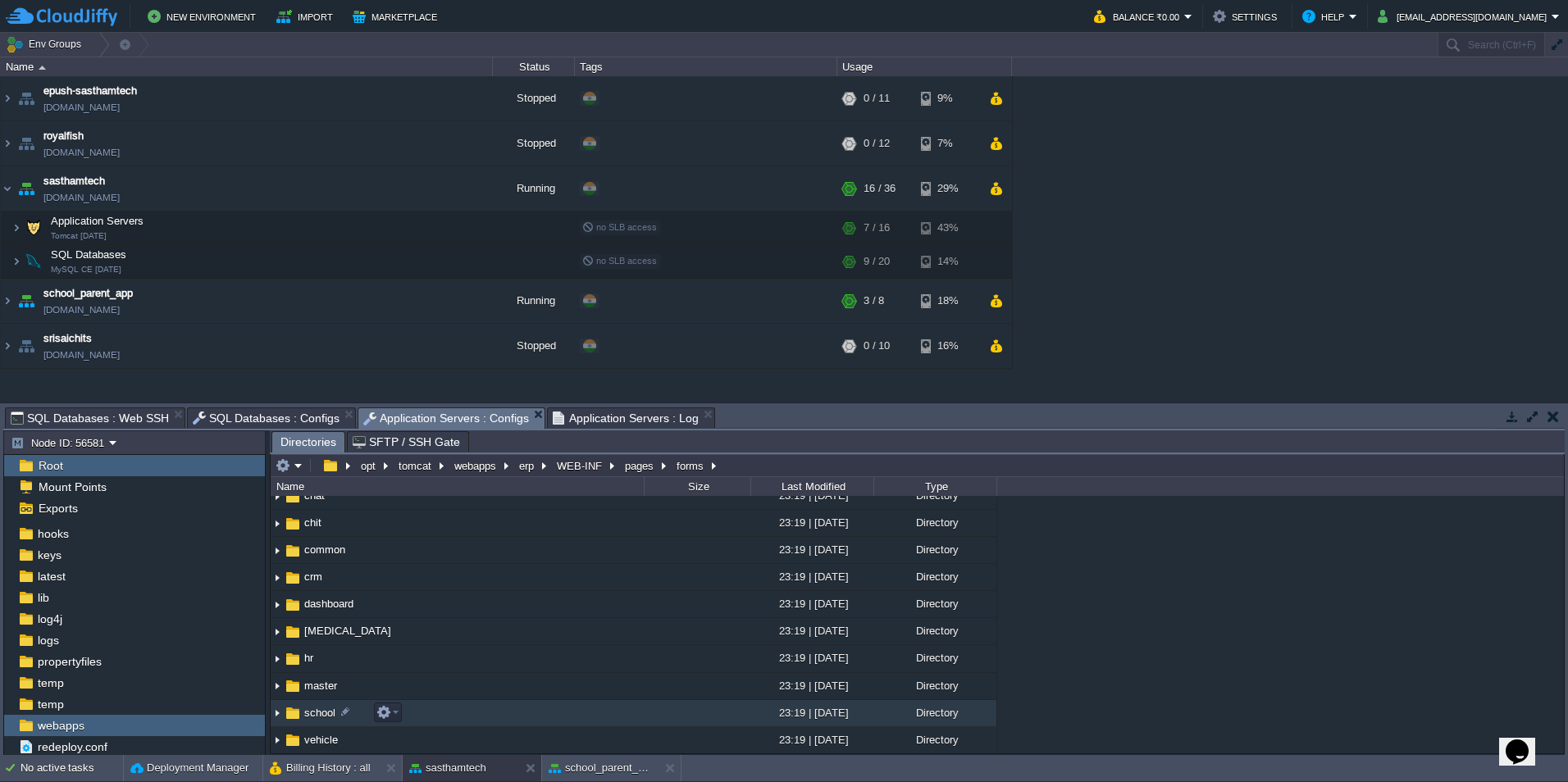
click at [552, 718] on td "school" at bounding box center [457, 714] width 373 height 27
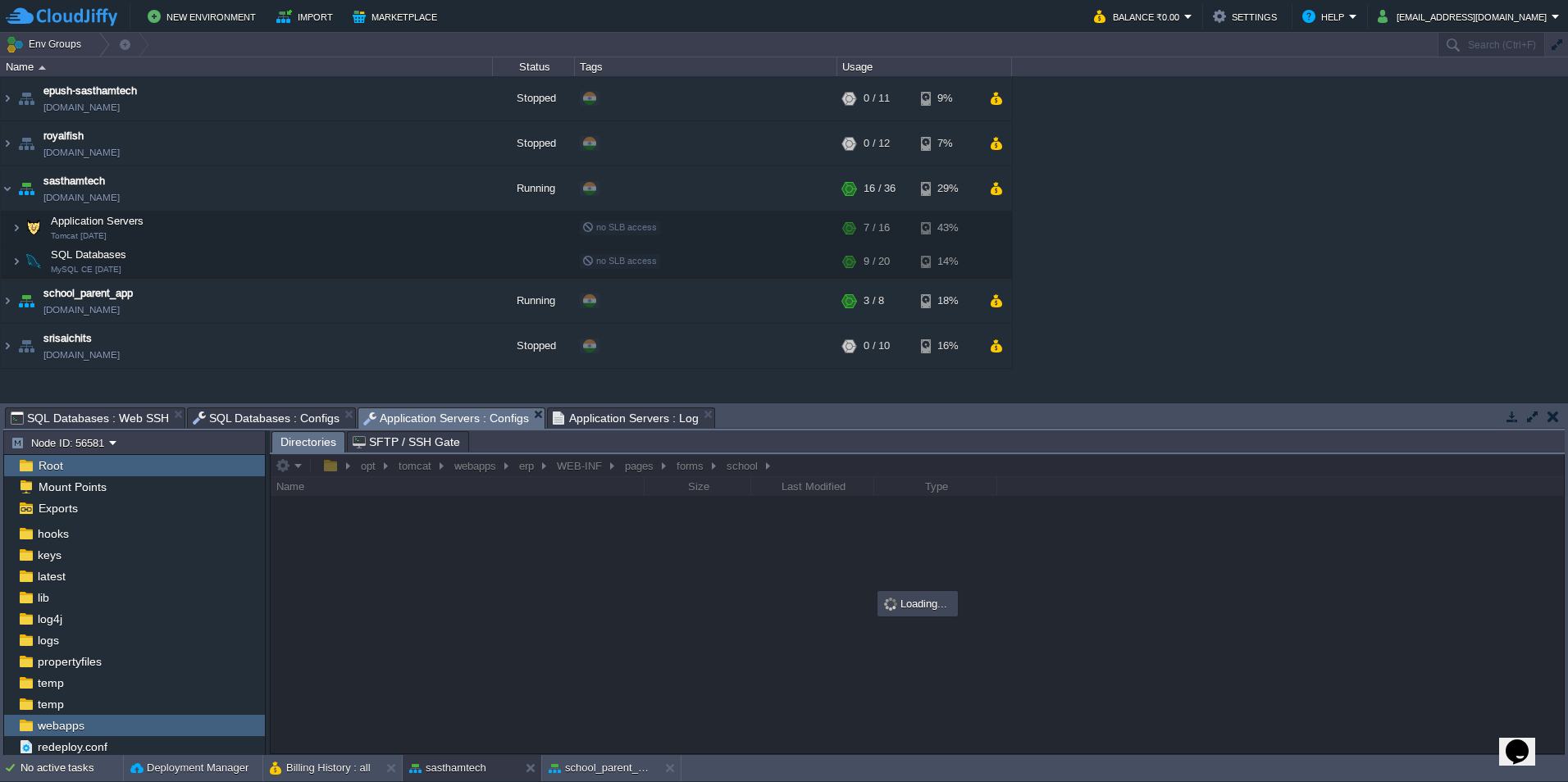
scroll to position [0, 0]
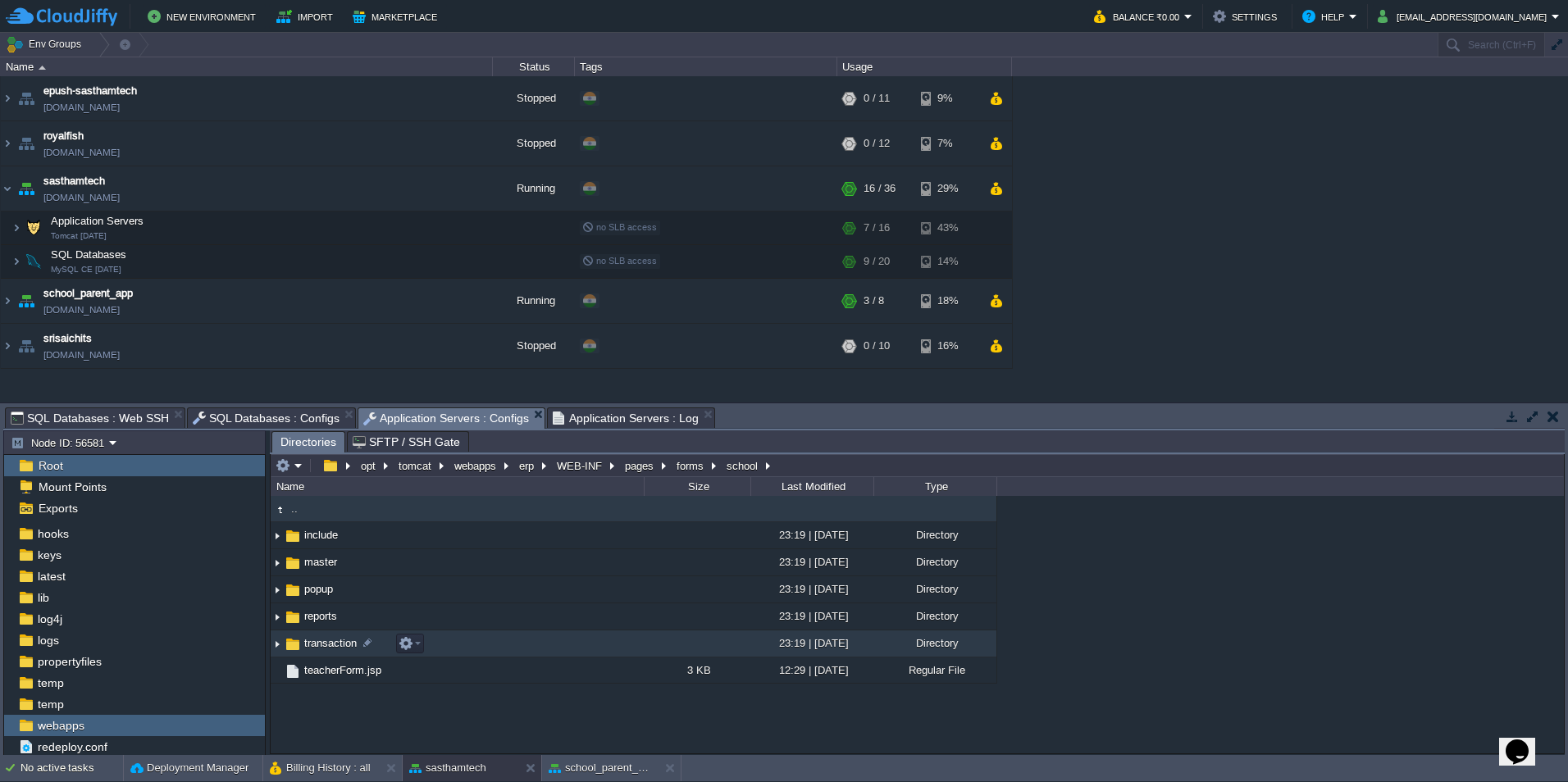
click at [542, 652] on td "transaction" at bounding box center [457, 644] width 373 height 27
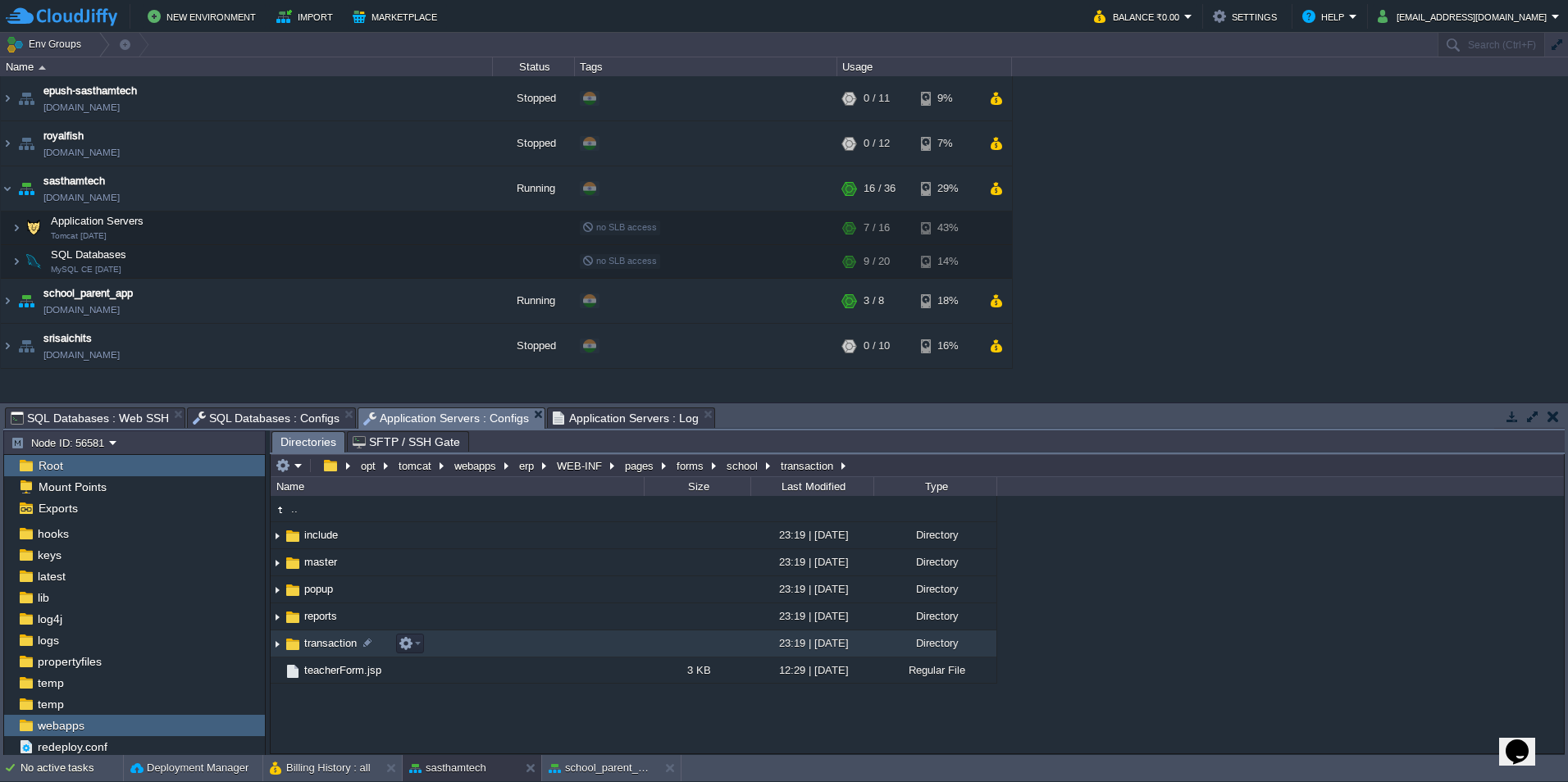
click at [542, 652] on td "transaction" at bounding box center [457, 644] width 373 height 27
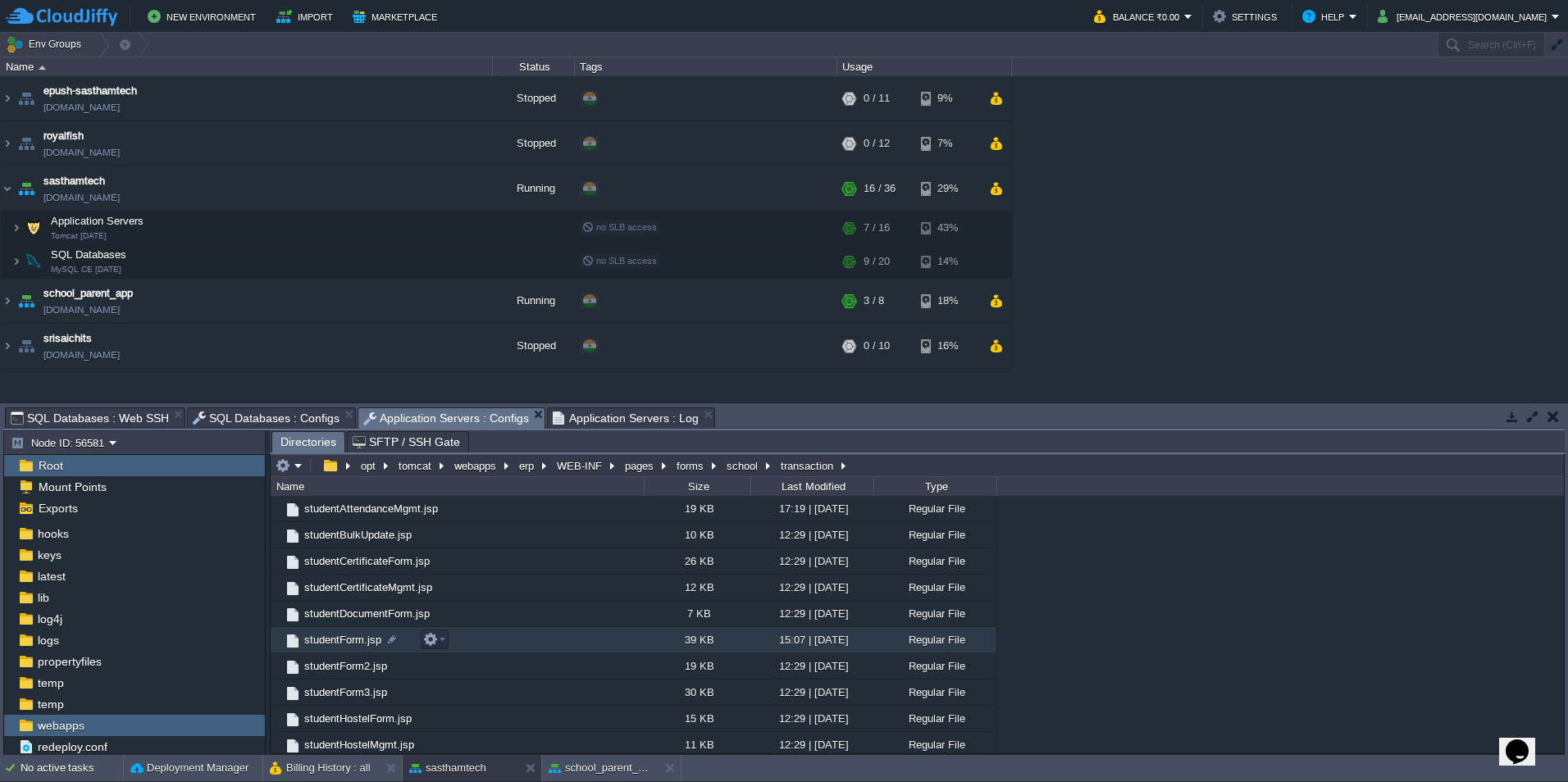
scroll to position [738, 0]
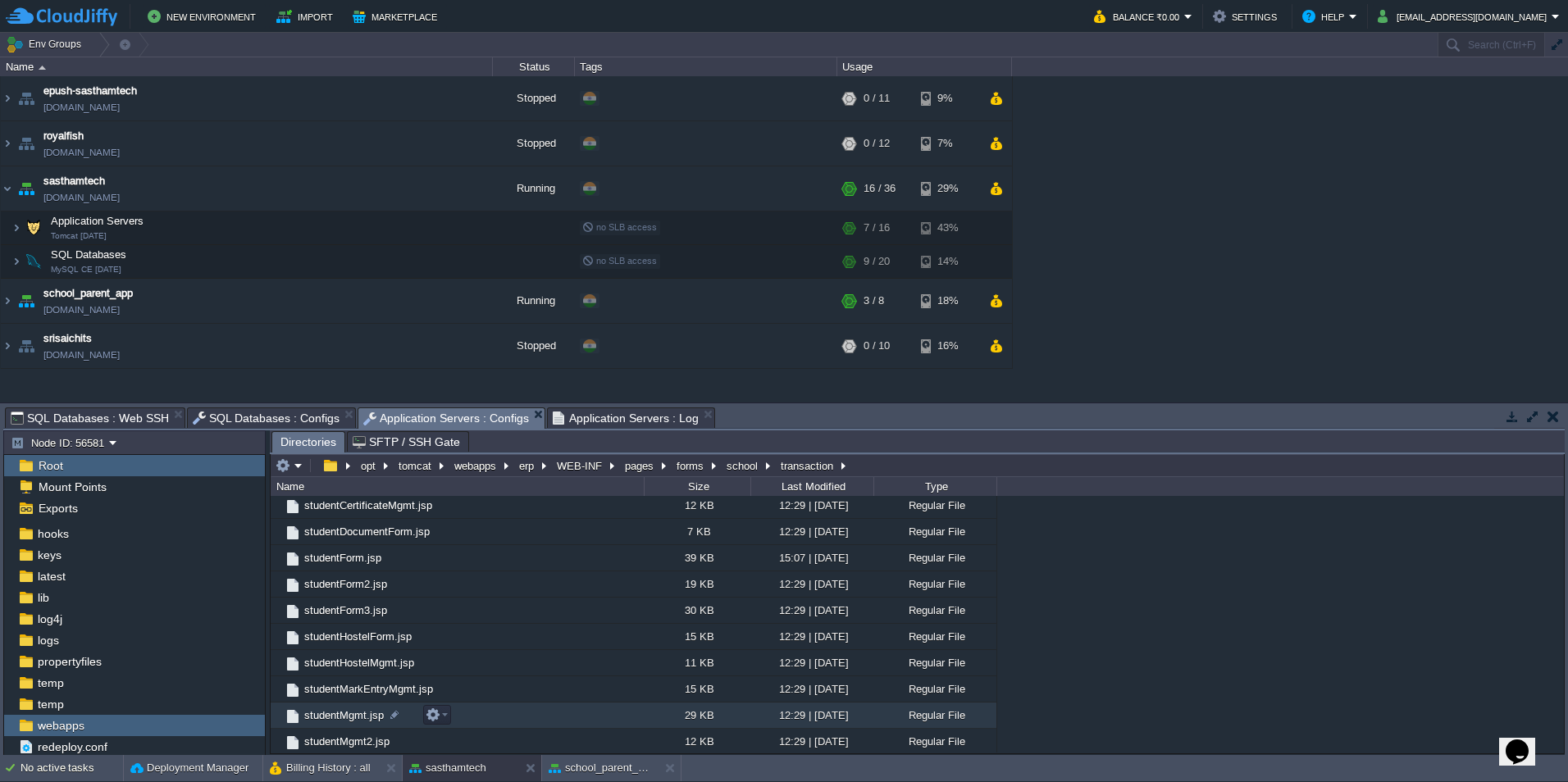
click at [335, 722] on span "studentMgmt.jsp" at bounding box center [344, 715] width 84 height 14
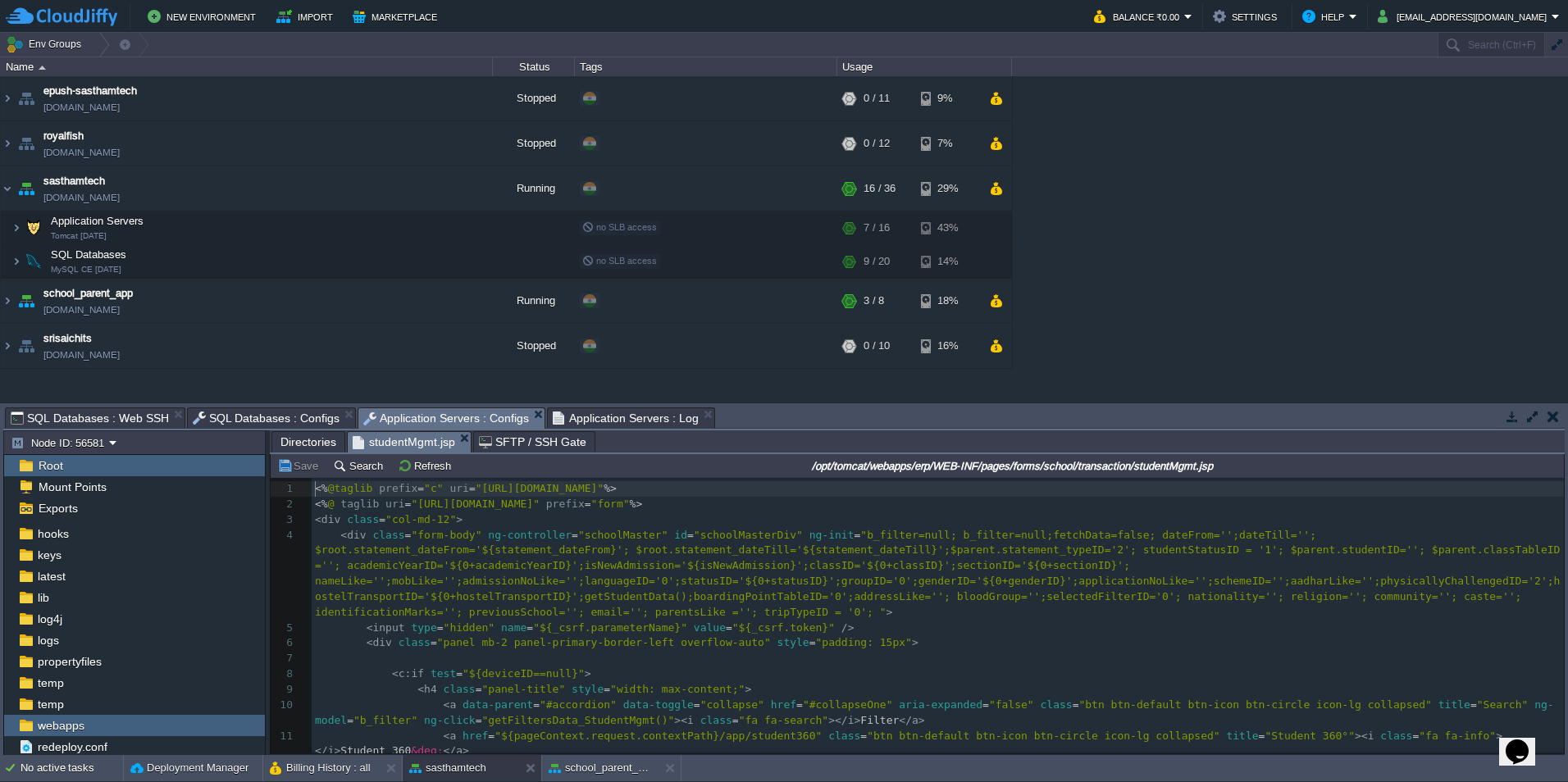
scroll to position [6, 0]
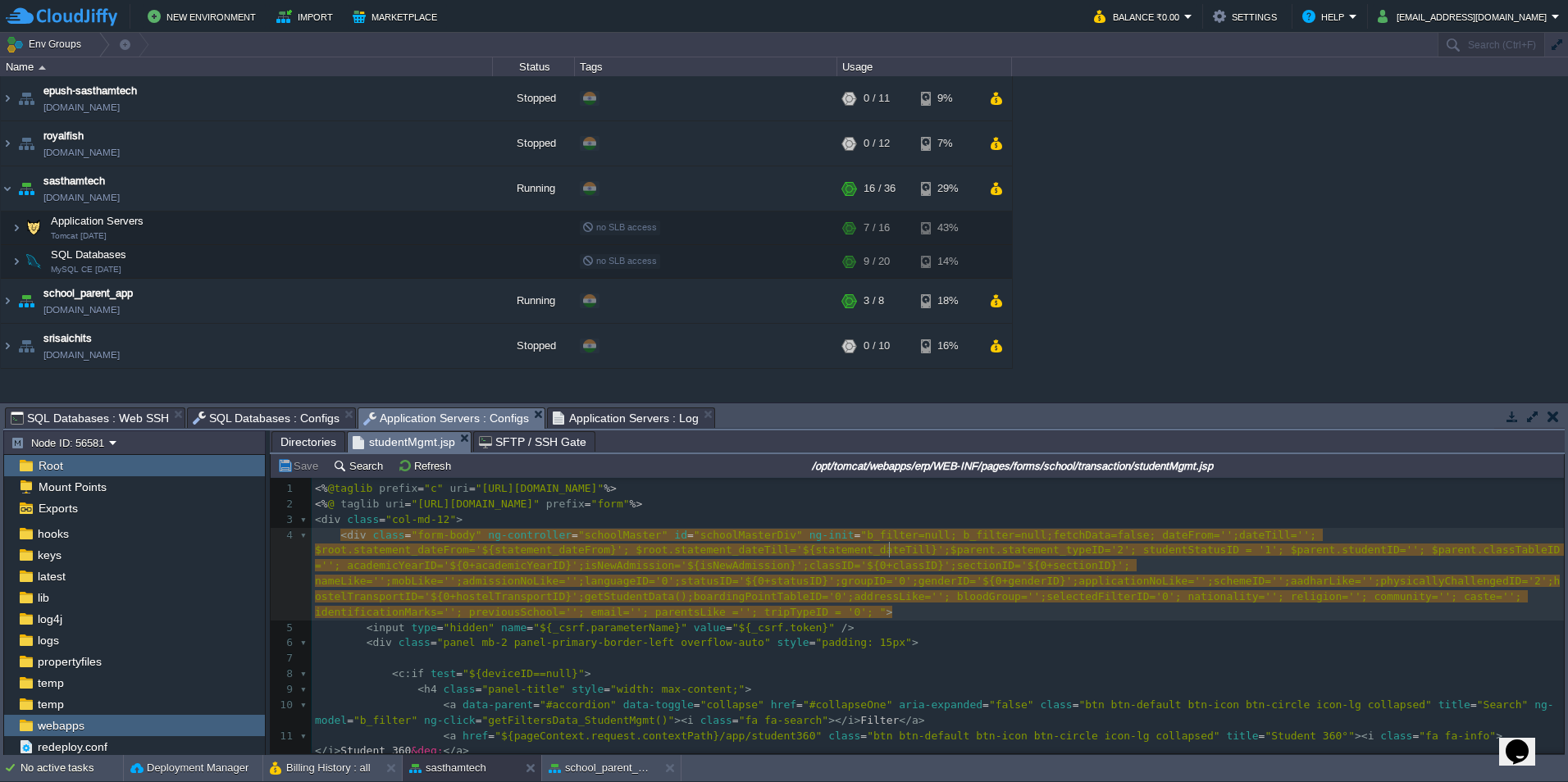
type textarea "1"
click at [891, 660] on pre at bounding box center [938, 659] width 1252 height 15
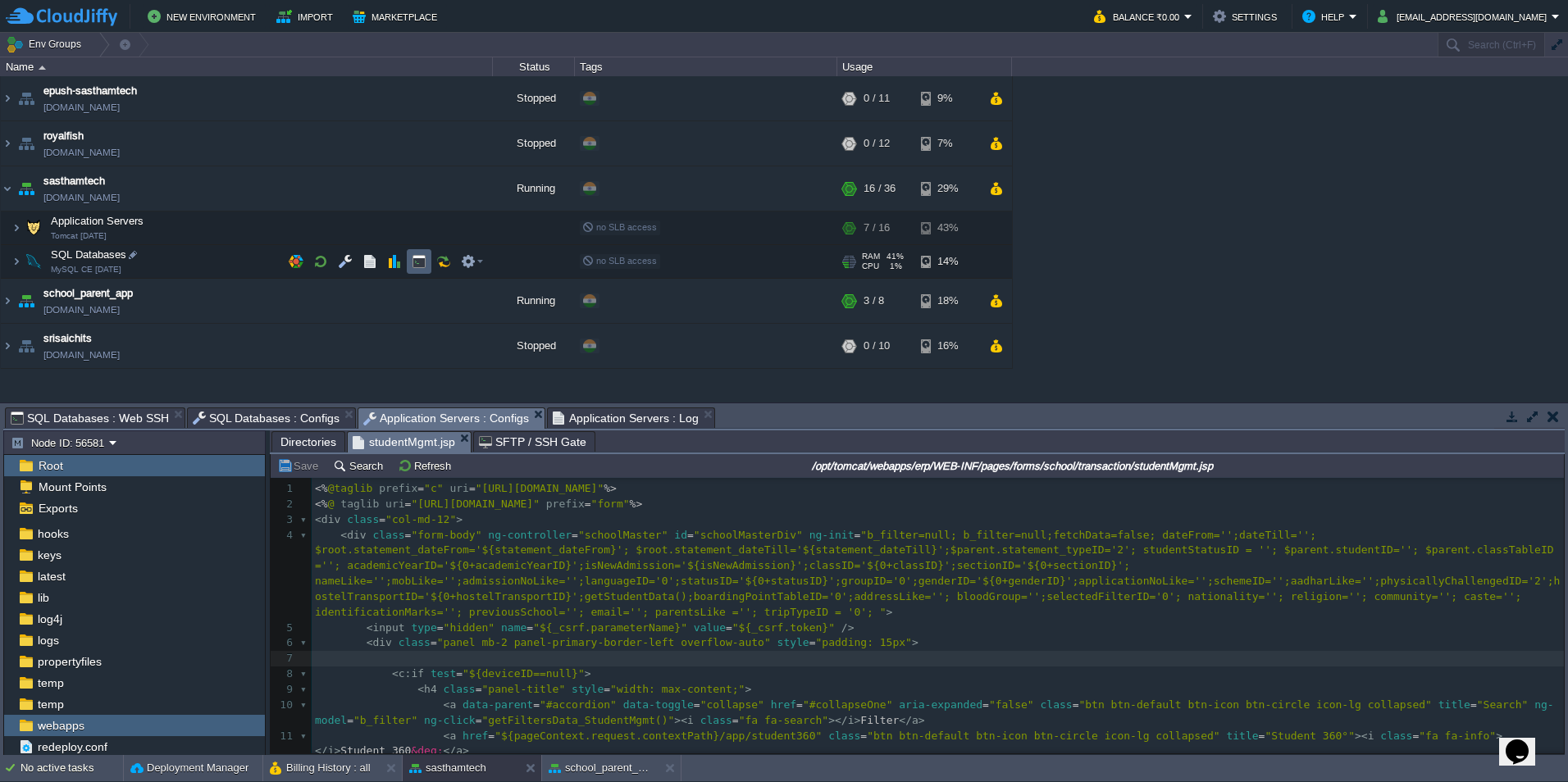
click at [426, 262] on td at bounding box center [420, 262] width 25 height 25
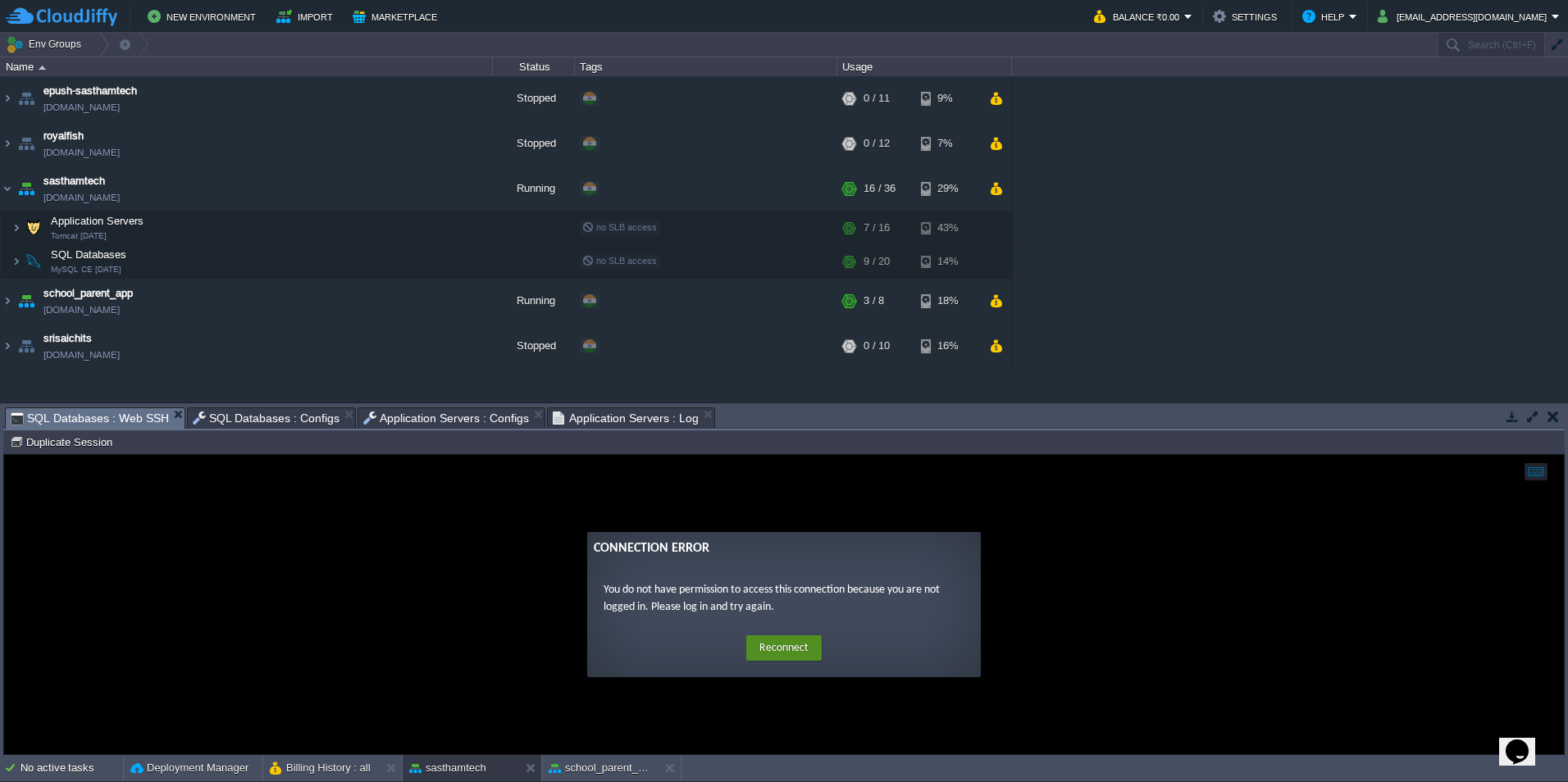
click at [797, 652] on button "Reconnect" at bounding box center [784, 648] width 76 height 26
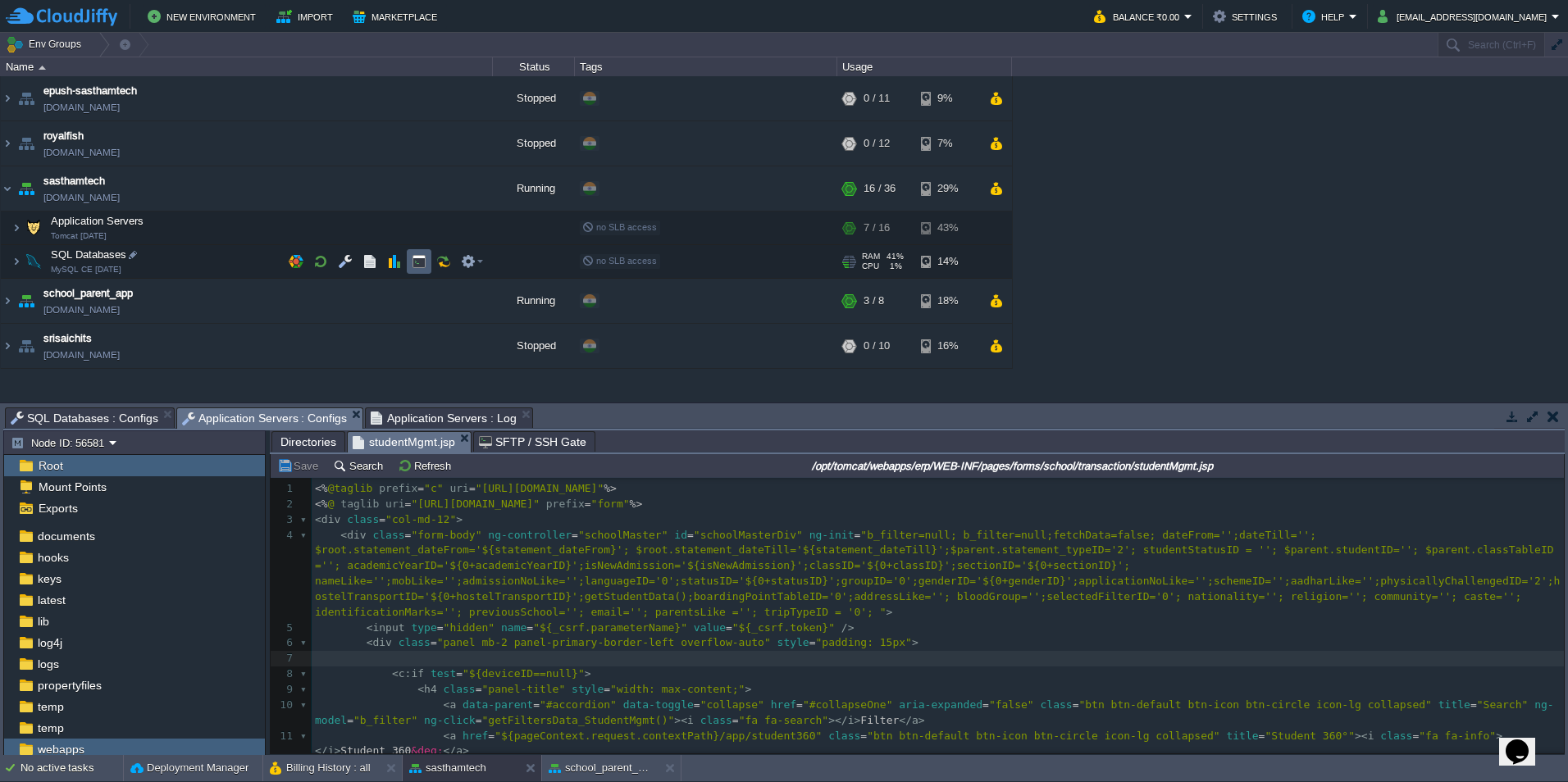
click at [425, 261] on button "button" at bounding box center [419, 261] width 14 height 14
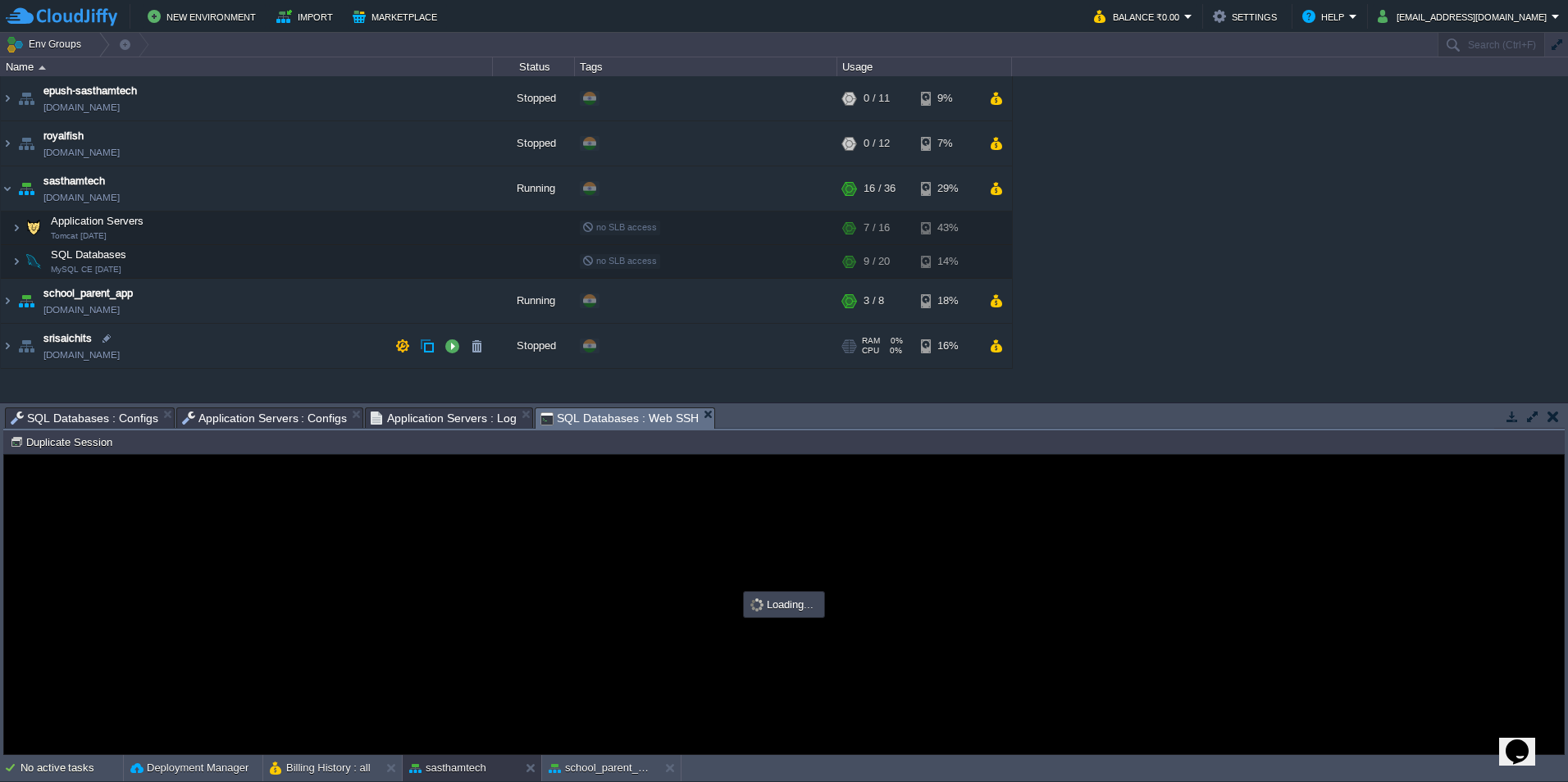
scroll to position [0, 0]
type input "#000000"
